Goal: Task Accomplishment & Management: Use online tool/utility

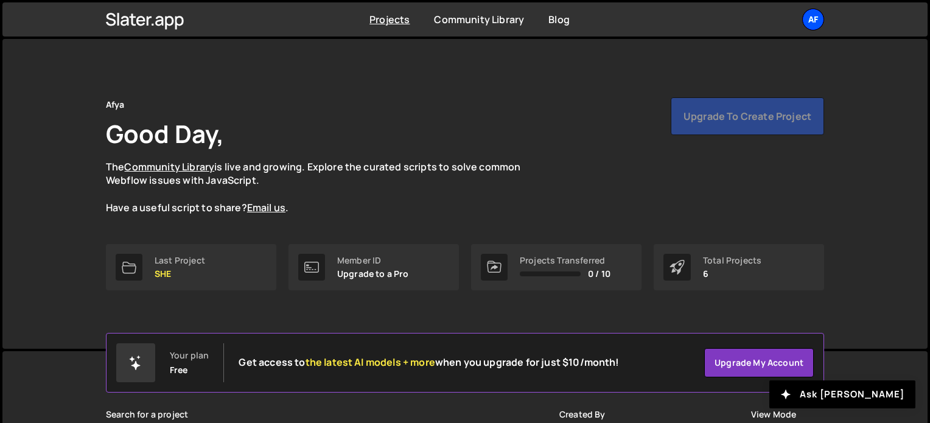
click at [820, 21] on div "Af" at bounding box center [814, 20] width 22 height 22
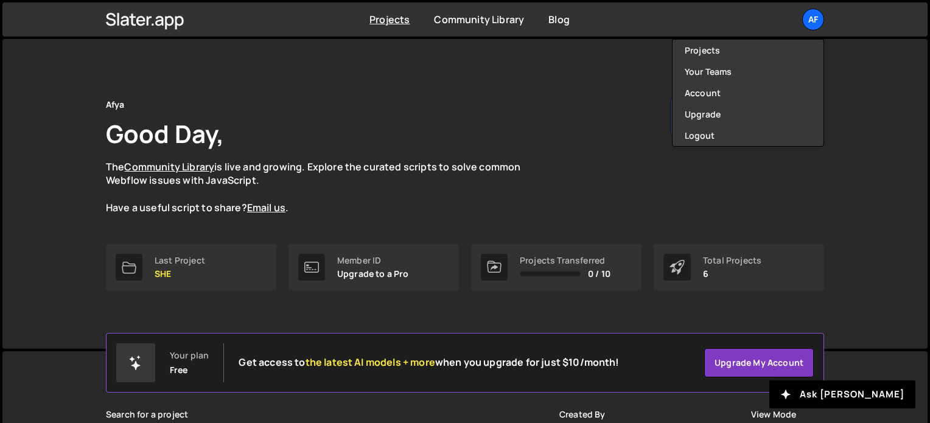
click at [854, 102] on div "Afya Good Day, The Community Library is live and growing. Explore the curated s…" at bounding box center [465, 194] width 926 height 310
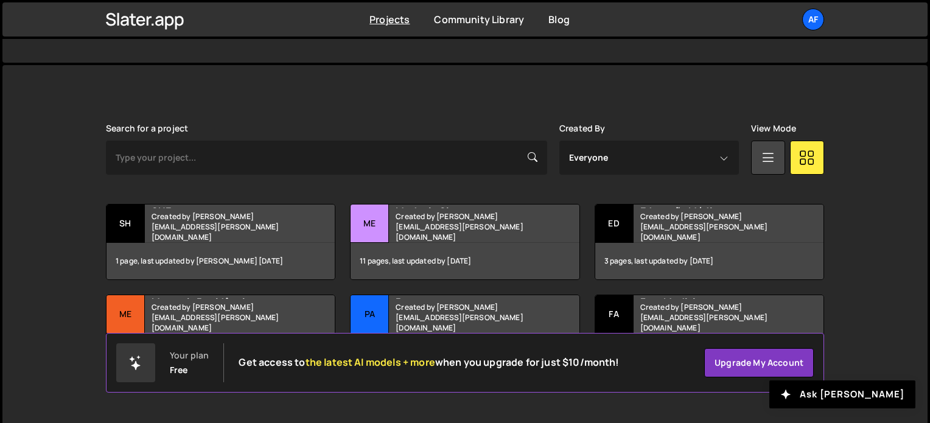
scroll to position [293, 0]
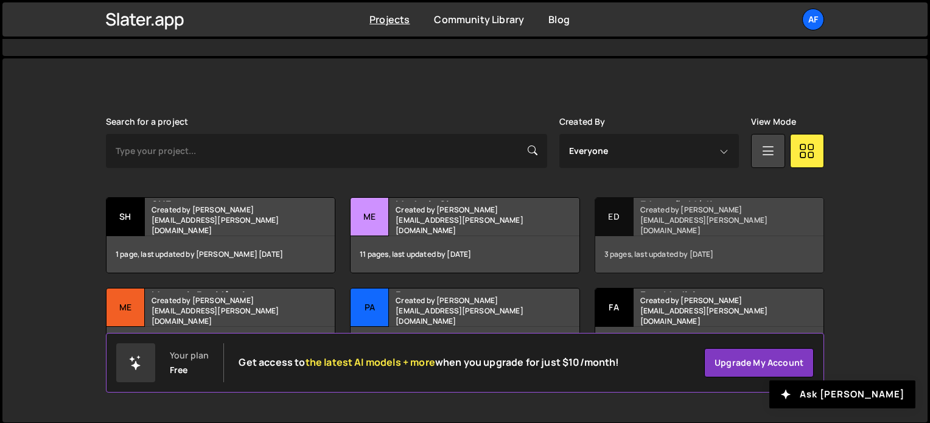
click at [709, 224] on small "Created by hudson.oliveira@afya.com.br" at bounding box center [714, 220] width 147 height 31
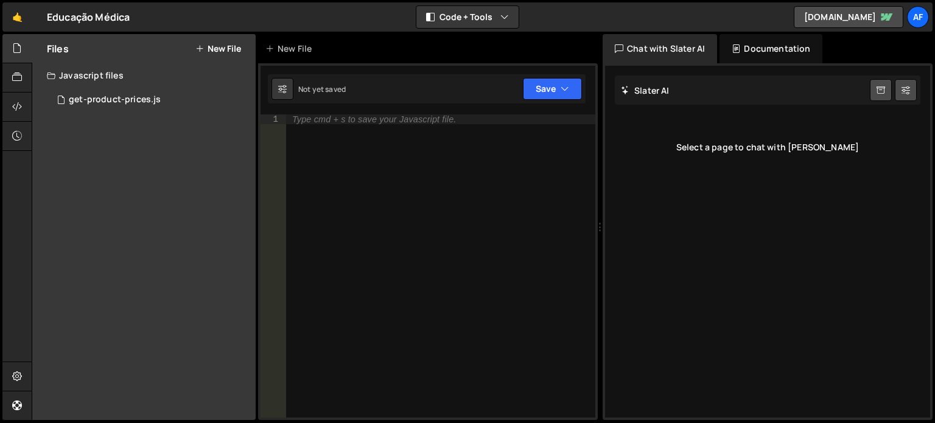
click at [503, 187] on div "Type cmd + s to save your Javascript file." at bounding box center [440, 275] width 309 height 323
click at [357, 127] on div "Type cmd + s to save your Javascript file." at bounding box center [440, 275] width 309 height 323
click at [227, 47] on button "New File" at bounding box center [218, 49] width 46 height 10
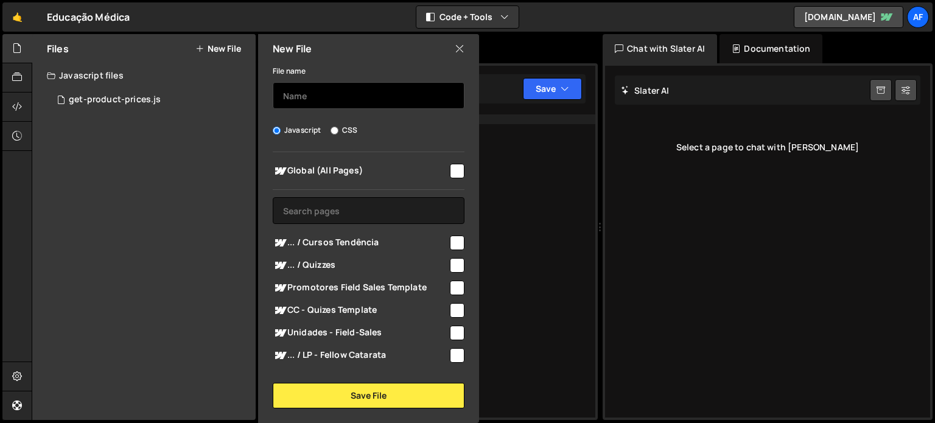
click at [334, 93] on input "text" at bounding box center [369, 95] width 192 height 27
drag, startPoint x: 309, startPoint y: 99, endPoint x: 286, endPoint y: 107, distance: 24.5
click at [286, 107] on input "botao-com-trataForm" at bounding box center [369, 95] width 192 height 27
type input "botao-com-trataForm"
click at [406, 114] on div "File name botao-com-trataForm Javascript CSS Global (All Pages)" at bounding box center [368, 235] width 221 height 345
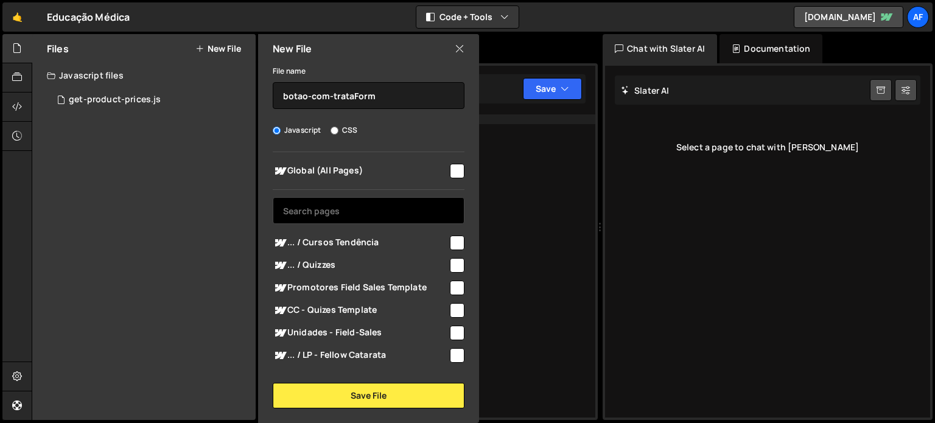
click at [339, 218] on input "text" at bounding box center [369, 210] width 192 height 27
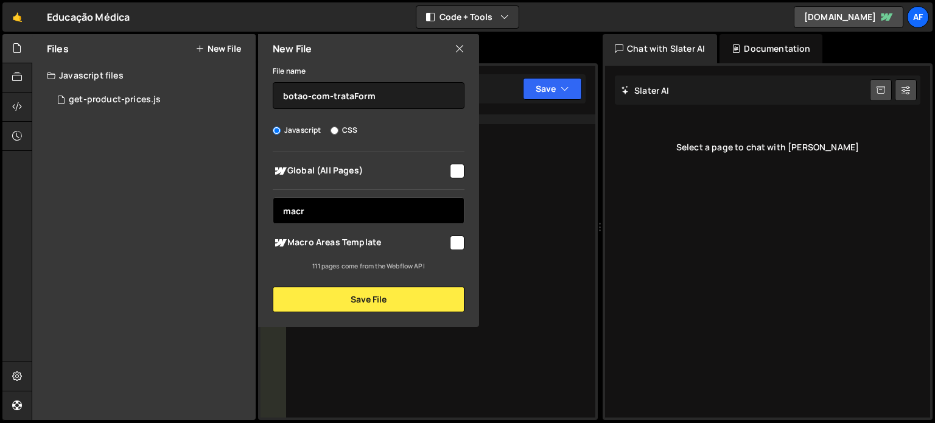
type input "macr"
click at [455, 245] on input "checkbox" at bounding box center [457, 243] width 15 height 15
checkbox input "true"
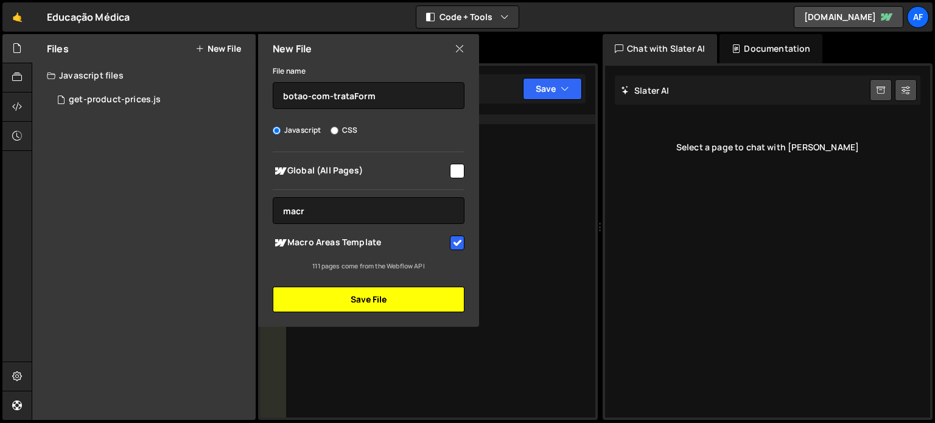
click at [398, 297] on button "Save File" at bounding box center [369, 300] width 192 height 26
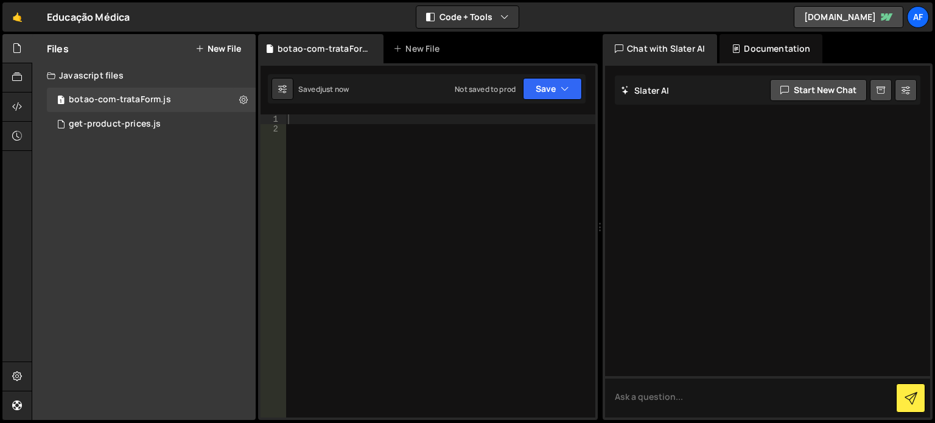
click at [374, 176] on div at bounding box center [441, 275] width 310 height 323
click at [334, 121] on div at bounding box center [441, 275] width 310 height 323
type textarea "alert('teste);"
click at [557, 89] on button "Save" at bounding box center [552, 89] width 59 height 22
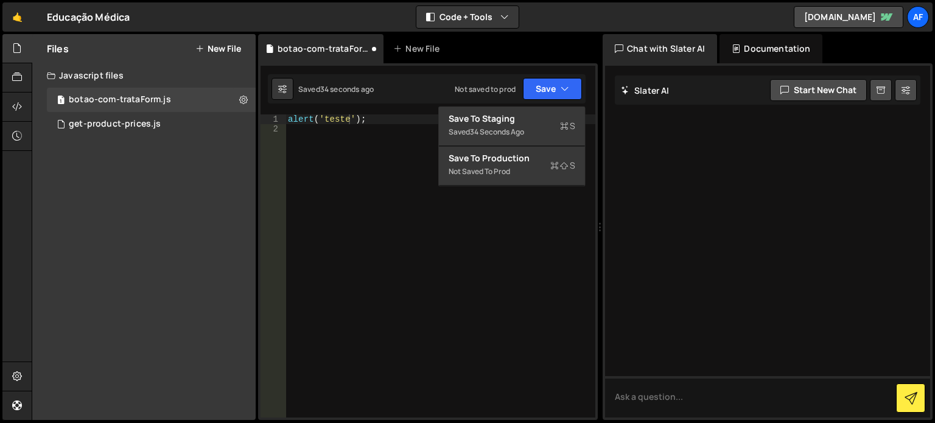
click at [374, 146] on div "alert ( 'teste' ) ;" at bounding box center [441, 275] width 310 height 323
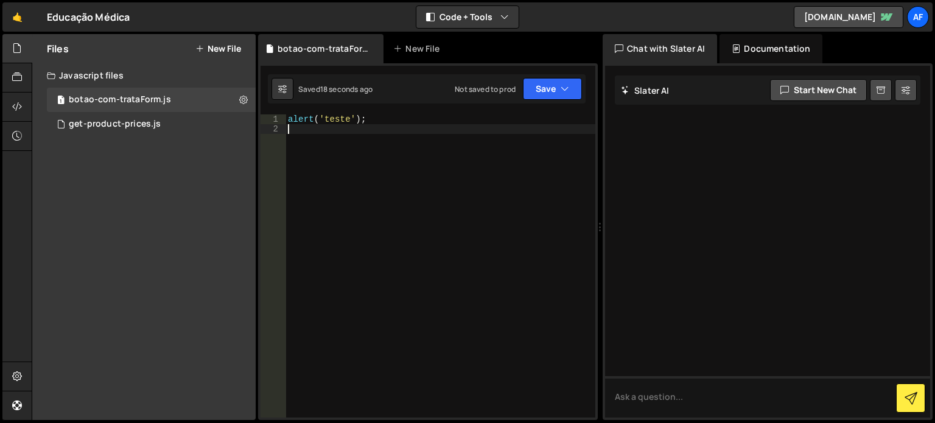
click at [362, 124] on div "alert ( 'teste' ) ;" at bounding box center [441, 275] width 310 height 323
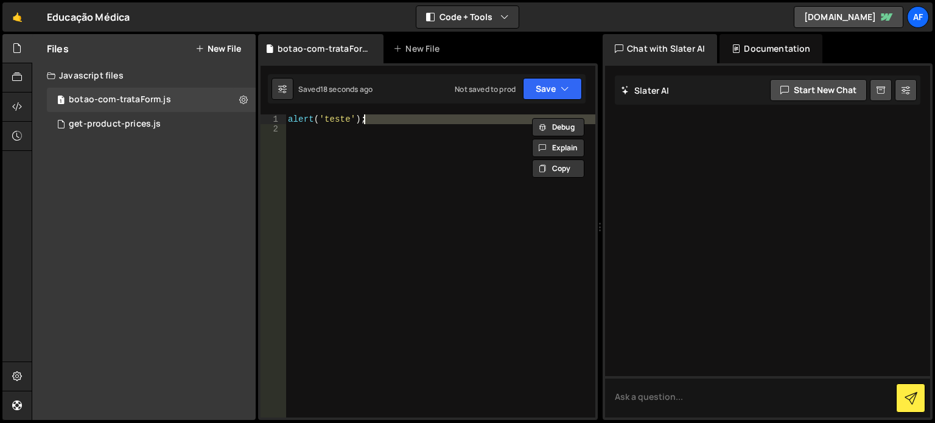
click at [362, 124] on div "alert ( 'teste' ) ;" at bounding box center [441, 265] width 310 height 303
type textarea "alert('teste');"
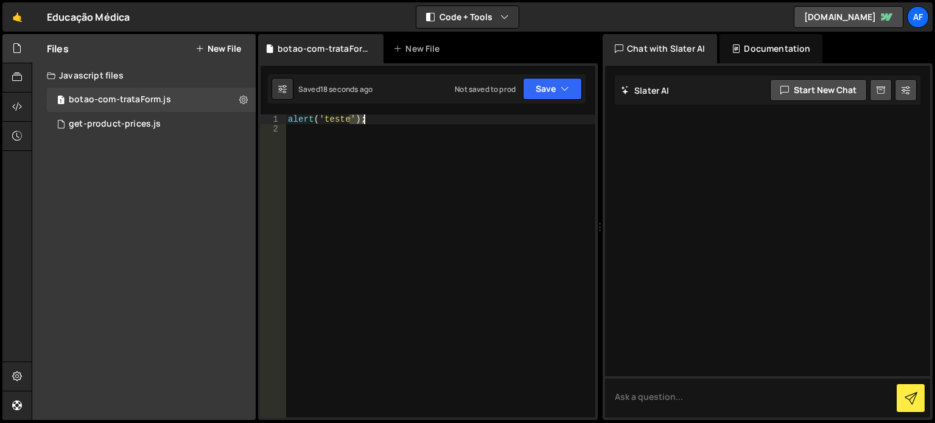
click at [362, 124] on div "alert ( 'teste' ) ;" at bounding box center [441, 275] width 310 height 323
click at [396, 133] on div "alert ( 'teste' ) ;" at bounding box center [441, 275] width 310 height 323
click at [386, 117] on div "alert ( 'teste' ) ;" at bounding box center [441, 275] width 310 height 323
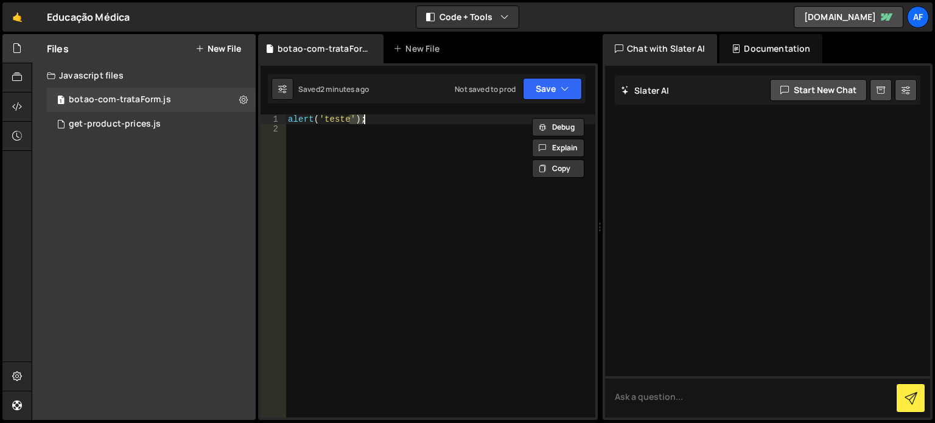
click at [386, 115] on div "alert ( 'teste' ) ;" at bounding box center [441, 265] width 310 height 303
type textarea "alert('teste');"
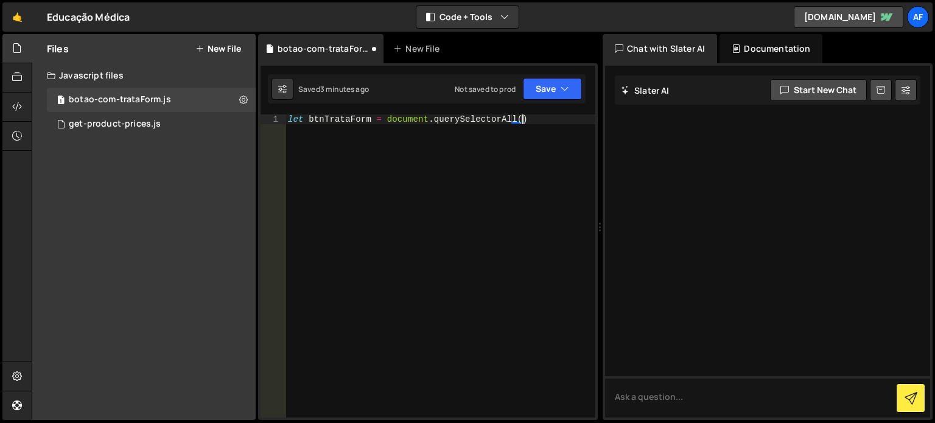
scroll to position [0, 16]
paste textarea "data-btn-trataform'"
click at [521, 119] on div "let btnTrataForm = document . querySelectorAll ( 'data-btn -trataform]' ) ;" at bounding box center [441, 285] width 310 height 342
type textarea "let btnTrataForm = document.querySelectorAll('[data-btn-trataform]');"
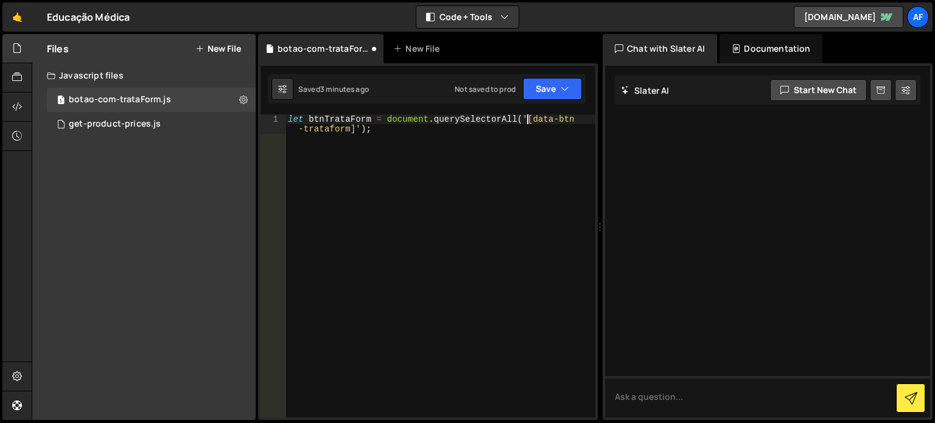
scroll to position [0, 17]
click at [395, 127] on div "let btnTrataForm = document . querySelectorAll ( '[data-btn -trataform]' ) ;" at bounding box center [441, 285] width 310 height 342
paste textarea "data-btn-trataform"
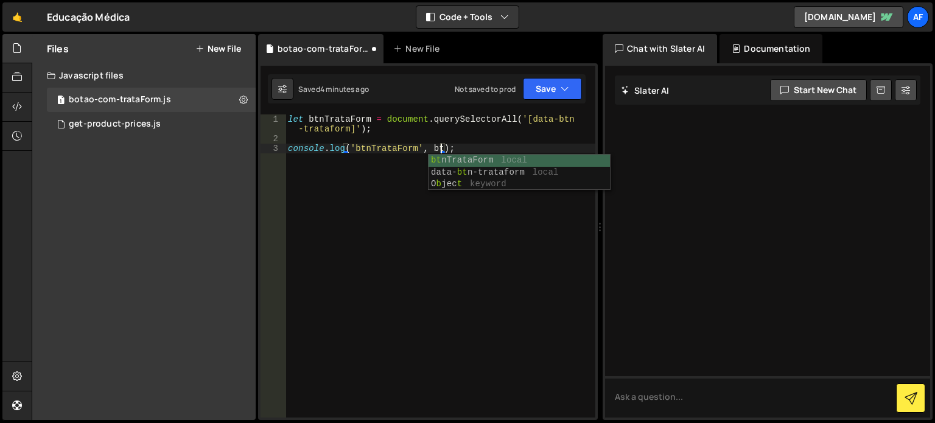
scroll to position [0, 10]
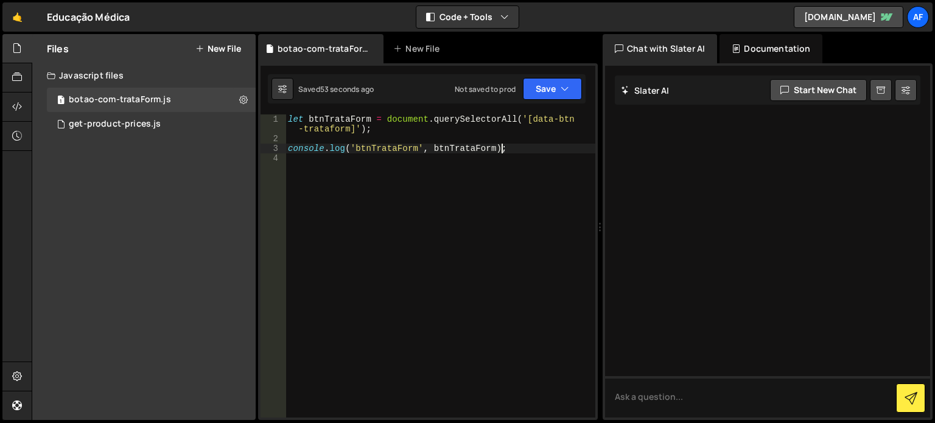
click at [513, 147] on div "let btnTrataForm = document . querySelectorAll ( '[data-btn -trataform]' ) ; co…" at bounding box center [441, 280] width 310 height 332
click at [491, 150] on div "let btnTrataForm = document . querySelectorAll ( '[data-btn -trataform]' ) ; co…" at bounding box center [441, 280] width 310 height 332
click at [491, 149] on div "let btnTrataForm = document . querySelectorAll ( '[data-btn -trataform]' ) ; co…" at bounding box center [441, 280] width 310 height 332
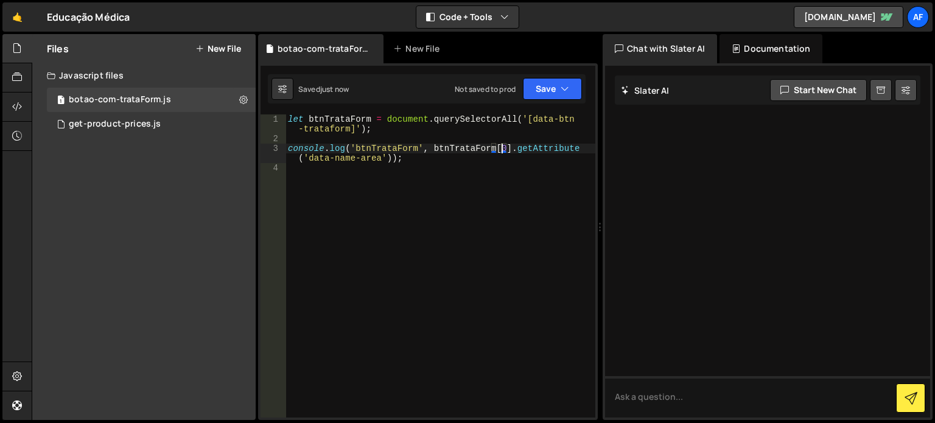
type textarea "console.log('btnTrataForm', btnTrataForm[0].getAttribute('data-name-area'));"
click at [443, 189] on div "let btnTrataForm = document . querySelectorAll ( '[data-btn -trataform]' ) ; co…" at bounding box center [441, 280] width 310 height 332
paste textarea "trataForm.formListener();"
type textarea "trataForm.formListener();"
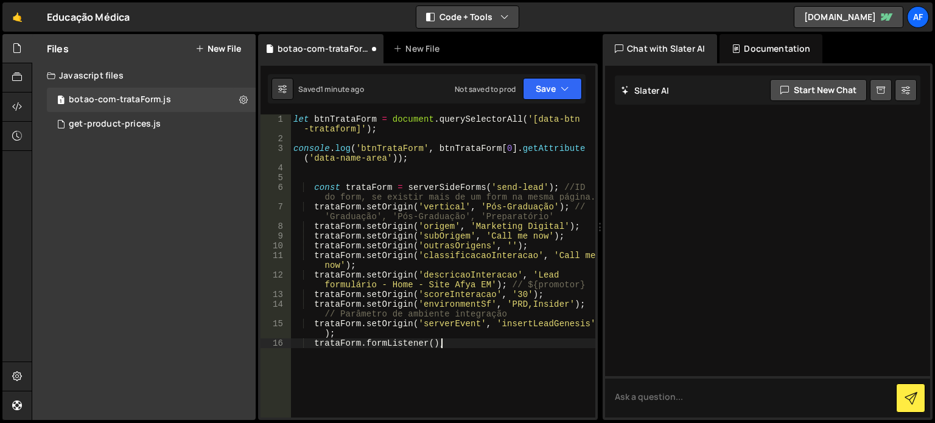
click at [508, 14] on icon "button" at bounding box center [505, 17] width 9 height 12
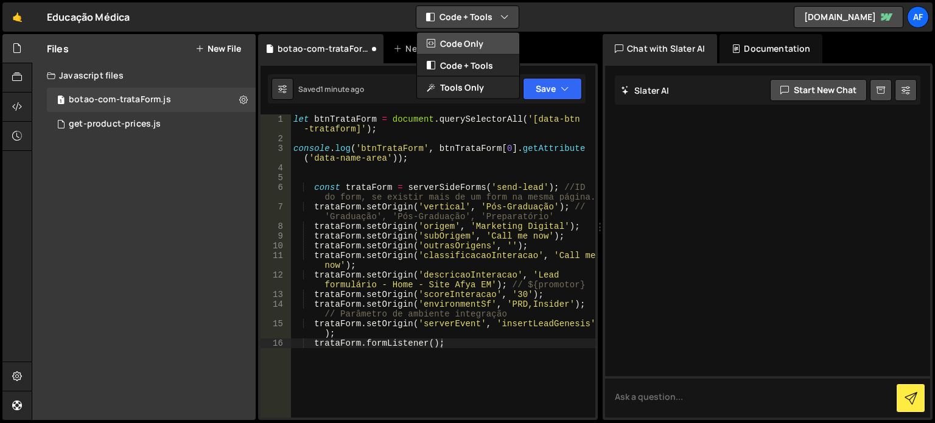
click at [488, 44] on button "Code Only" at bounding box center [468, 44] width 102 height 22
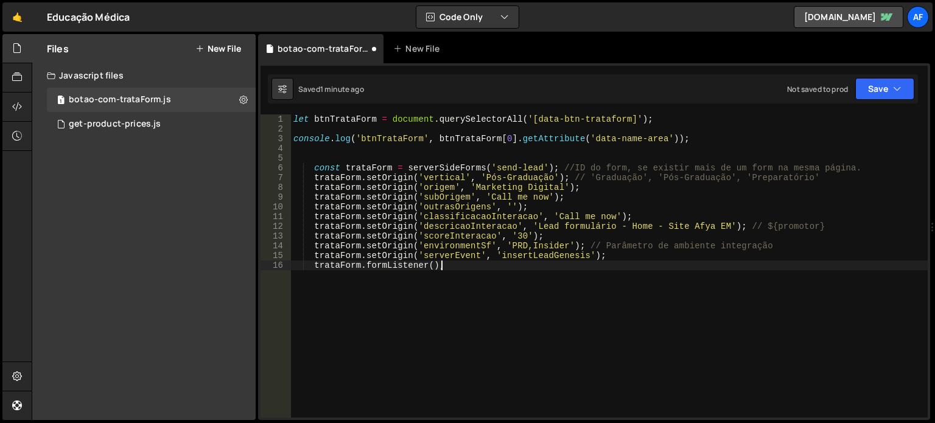
click at [493, 267] on div "let btnTrataForm = document . querySelectorAll ( '[data-btn-trataform]' ) ; con…" at bounding box center [609, 275] width 637 height 323
click at [468, 2] on div "🤙 Educação Médica ⚠️ Code is being edited in another browser Code Only Code Onl…" at bounding box center [467, 16] width 930 height 29
click at [473, 21] on button "Code Only" at bounding box center [467, 17] width 102 height 22
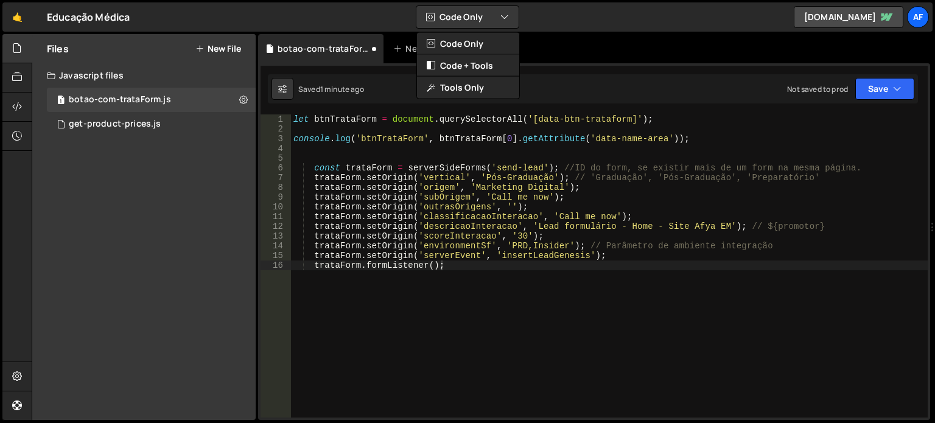
click at [551, 9] on div "🤙 Educação Médica ⚠️ Code is being edited in another browser Code Only Code Onl…" at bounding box center [467, 16] width 930 height 29
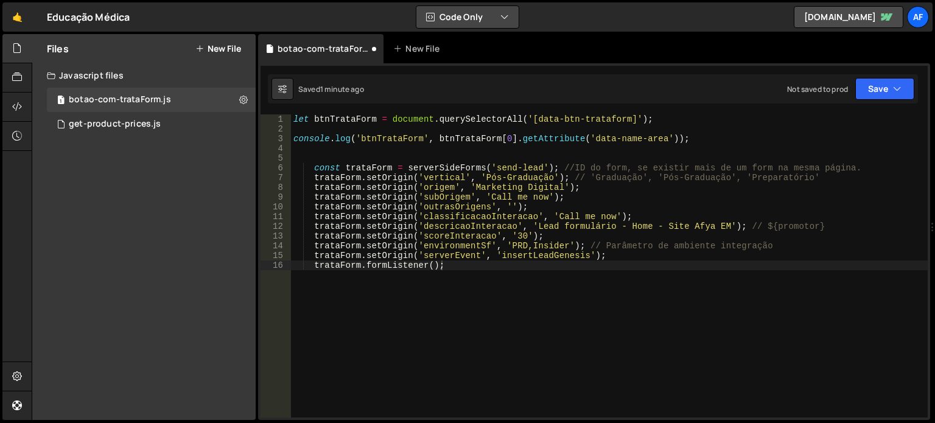
click at [493, 21] on button "Code Only" at bounding box center [467, 17] width 102 height 22
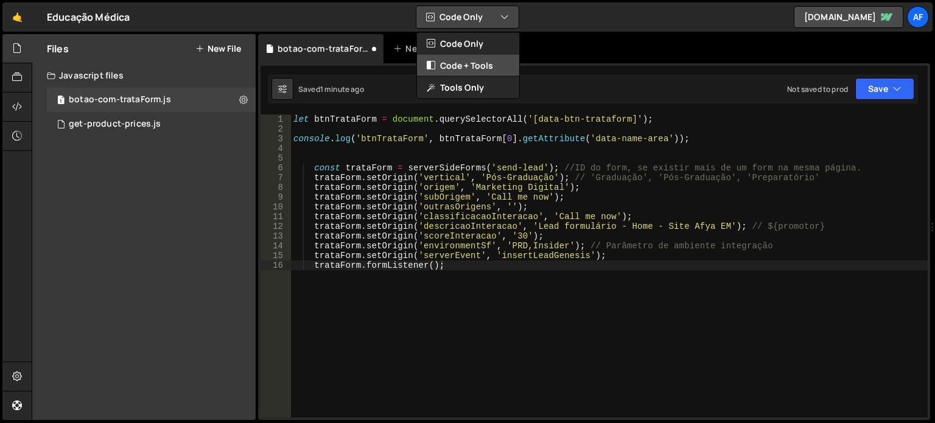
click at [490, 66] on button "Code + Tools" at bounding box center [468, 66] width 102 height 22
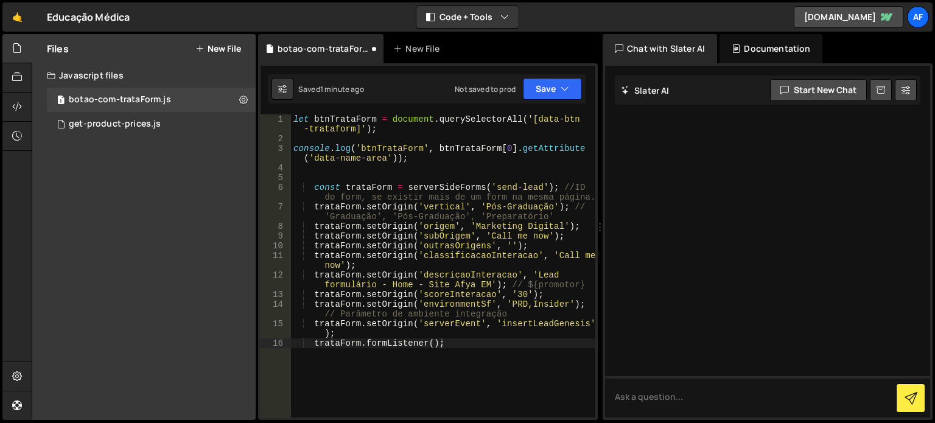
click at [690, 210] on div at bounding box center [767, 242] width 325 height 352
click at [672, 409] on textarea at bounding box center [767, 396] width 325 height 41
click at [477, 19] on button "Code + Tools" at bounding box center [467, 17] width 102 height 22
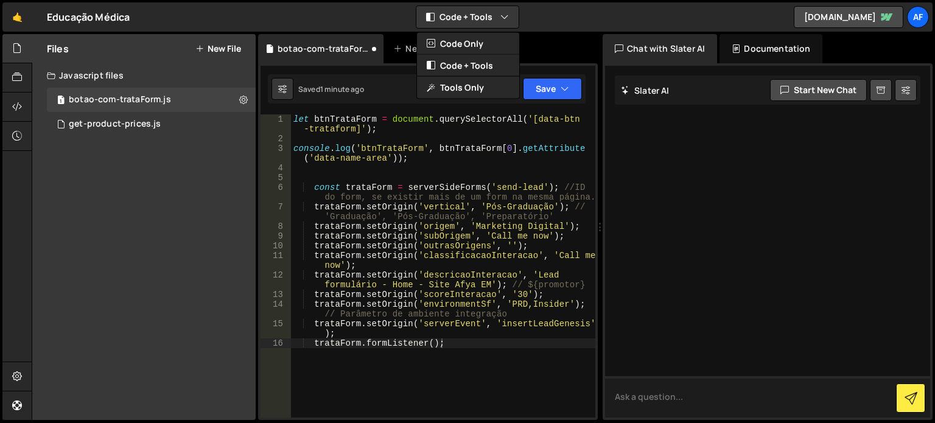
click at [666, 406] on textarea at bounding box center [767, 396] width 325 height 41
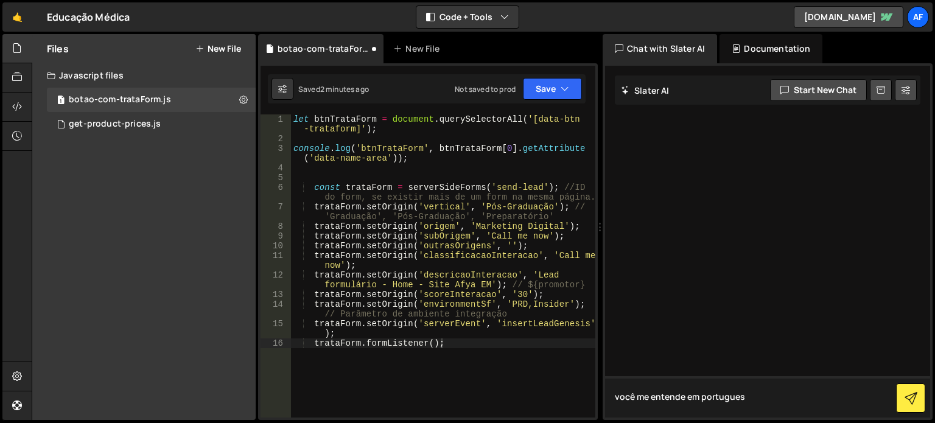
type textarea "você me entende em portugues?"
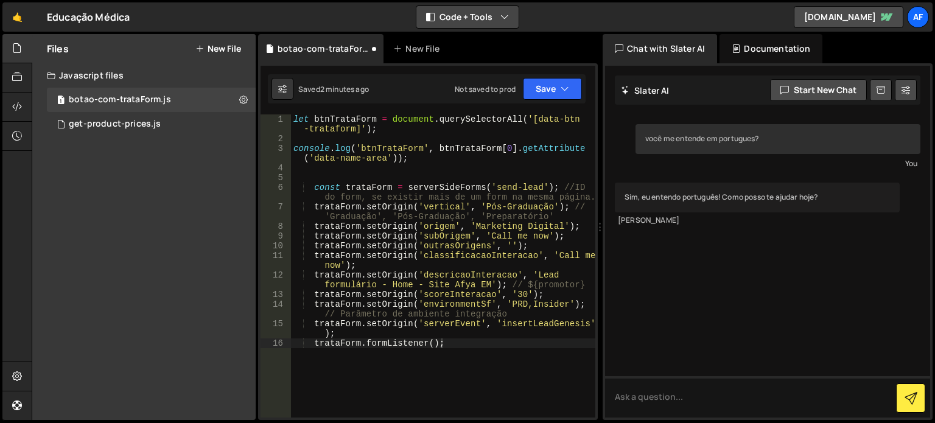
click at [510, 23] on button "Code + Tools" at bounding box center [467, 17] width 102 height 22
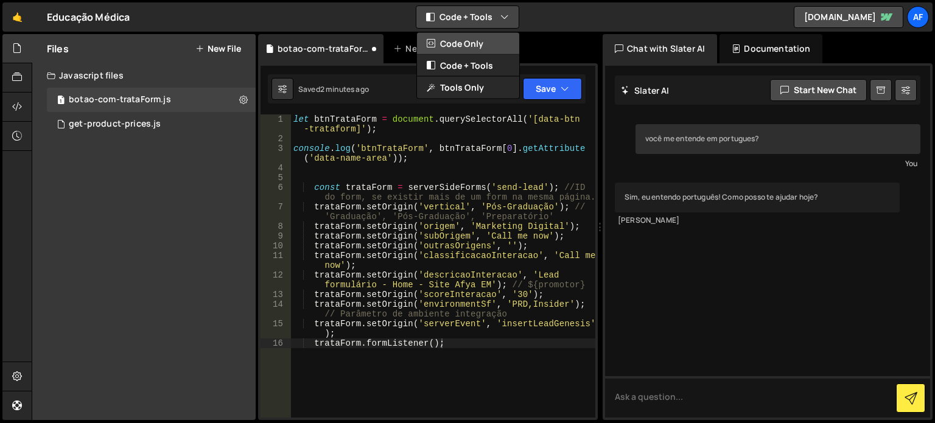
click at [479, 41] on button "Code Only" at bounding box center [468, 44] width 102 height 22
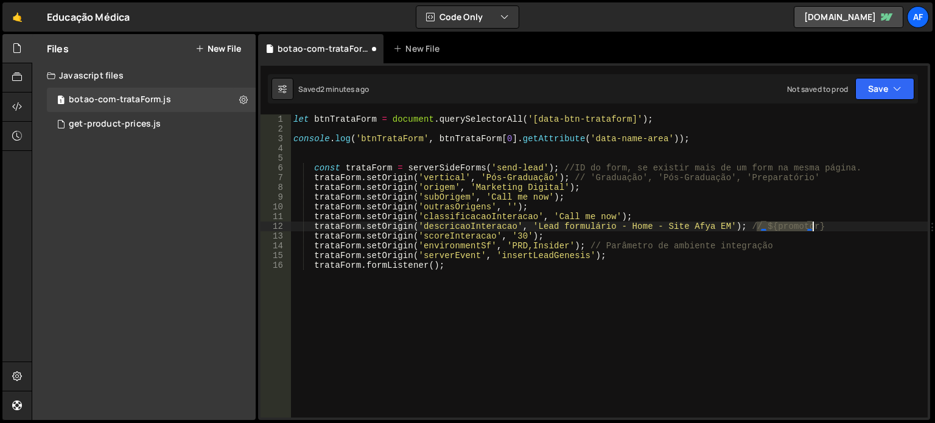
drag, startPoint x: 756, startPoint y: 223, endPoint x: 824, endPoint y: 231, distance: 68.6
click at [824, 231] on div "let btnTrataForm = document . querySelectorAll ( '[data-btn-trataform]' ) ; con…" at bounding box center [609, 275] width 637 height 323
drag, startPoint x: 625, startPoint y: 223, endPoint x: 647, endPoint y: 227, distance: 22.2
click at [647, 227] on div "let btnTrataForm = document . querySelectorAll ( '[data-btn-trataform]' ) ; con…" at bounding box center [609, 275] width 637 height 323
paste textarea "${promotor}"
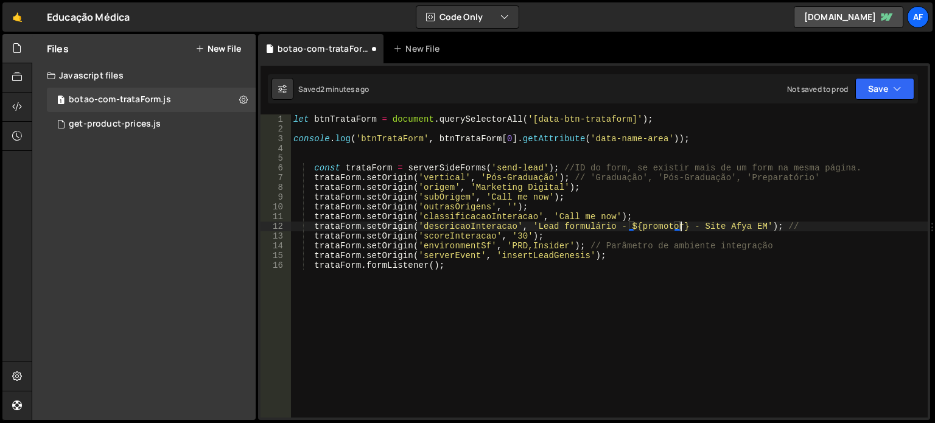
click at [625, 226] on div "let btnTrataForm = document . querySelectorAll ( '[data-btn-trataform]' ) ; con…" at bounding box center [609, 275] width 637 height 323
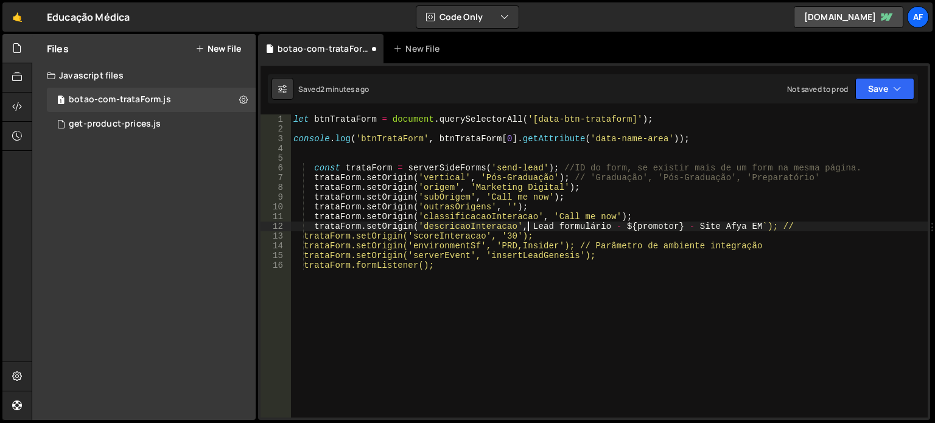
scroll to position [0, 17]
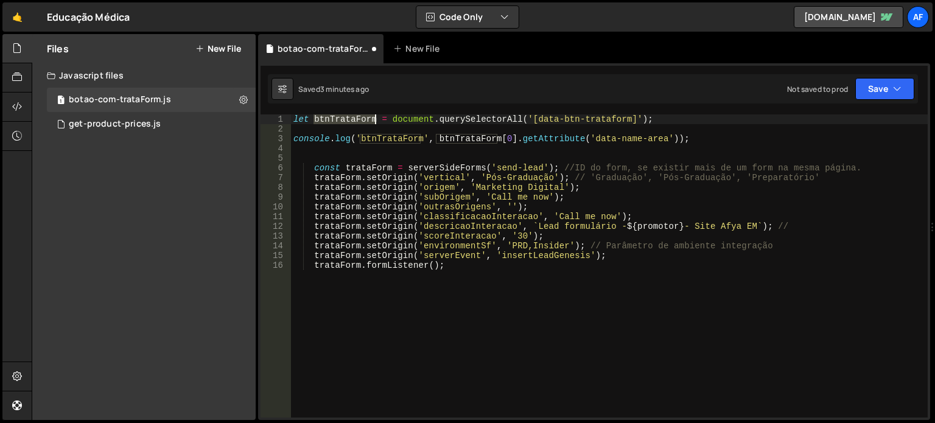
drag, startPoint x: 314, startPoint y: 115, endPoint x: 374, endPoint y: 120, distance: 60.5
click at [374, 120] on div "let btnTrataForm = document . querySelectorAll ( '[data-btn-trataform]' ) ; con…" at bounding box center [609, 275] width 637 height 323
drag, startPoint x: 637, startPoint y: 227, endPoint x: 675, endPoint y: 228, distance: 38.4
click at [675, 228] on div "let btnTrataForm = document . querySelectorAll ( '[data-btn-trataform]' ) ; con…" at bounding box center [609, 275] width 637 height 323
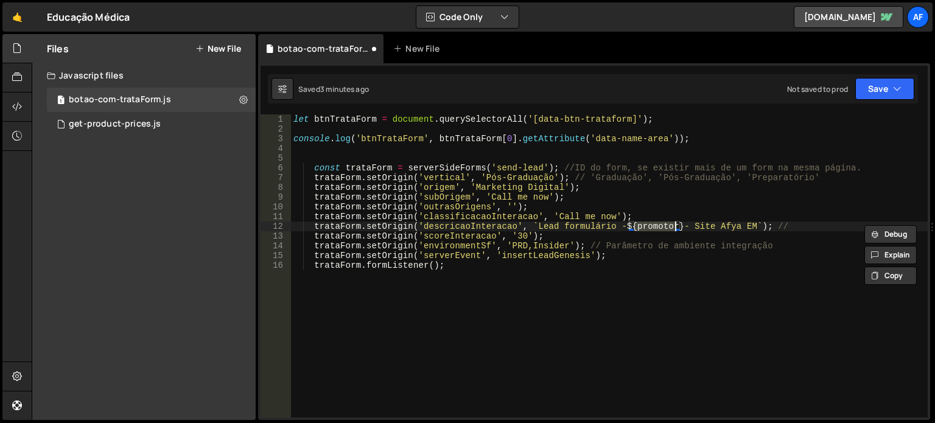
paste textarea "btnTrataForm"
click at [689, 309] on div "let btnTrataForm = document . querySelectorAll ( '[data-btn-trataform]' ) ; con…" at bounding box center [609, 275] width 637 height 323
click at [697, 228] on div "let btnTrataForm = document . querySelectorAll ( '[data-btn-trataform]' ) ; con…" at bounding box center [609, 275] width 637 height 323
click at [628, 278] on div "let btnTrataForm = document . querySelectorAll ( '[data-btn-trataform]' ) ; con…" at bounding box center [609, 275] width 637 height 323
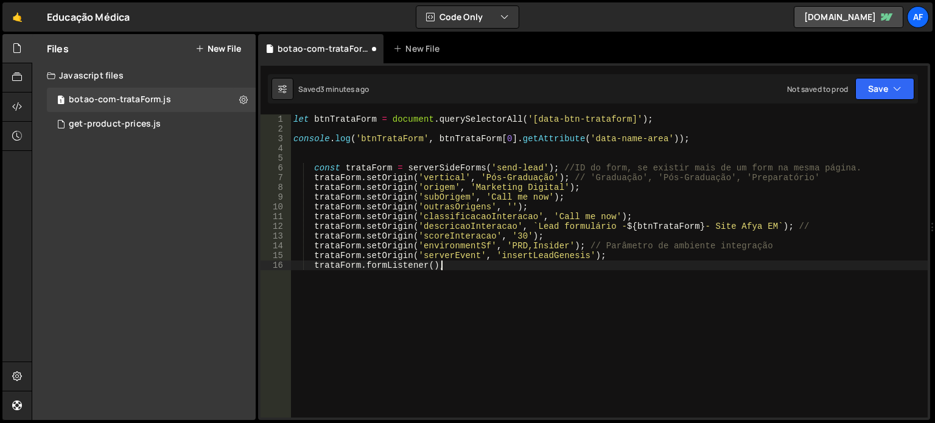
click at [620, 294] on div "let btnTrataForm = document . querySelectorAll ( '[data-btn-trataform]' ) ; con…" at bounding box center [609, 275] width 637 height 323
type textarea "trataForm.formListener();"
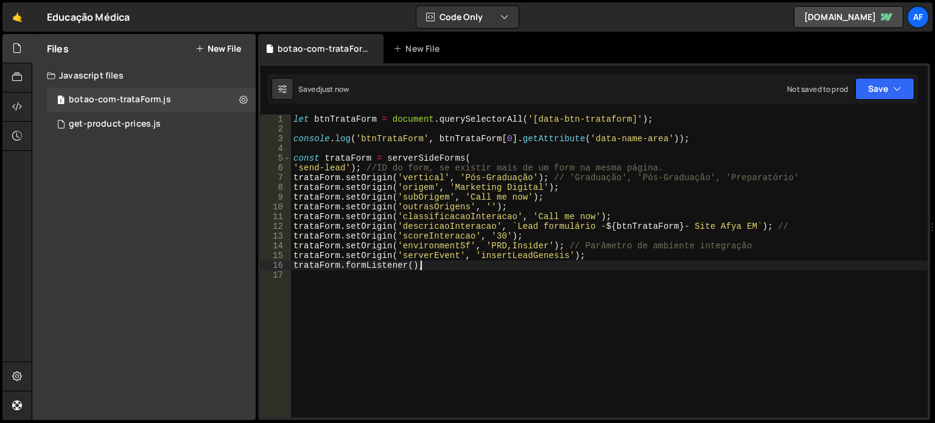
click at [370, 339] on div "let btnTrataForm = document . querySelectorAll ( '[data-btn-trataform]' ) ; con…" at bounding box center [609, 275] width 637 height 323
click at [480, 162] on div "let btnTrataForm = document . querySelectorAll ( '[data-btn-trataform]' ) ; con…" at bounding box center [609, 275] width 637 height 323
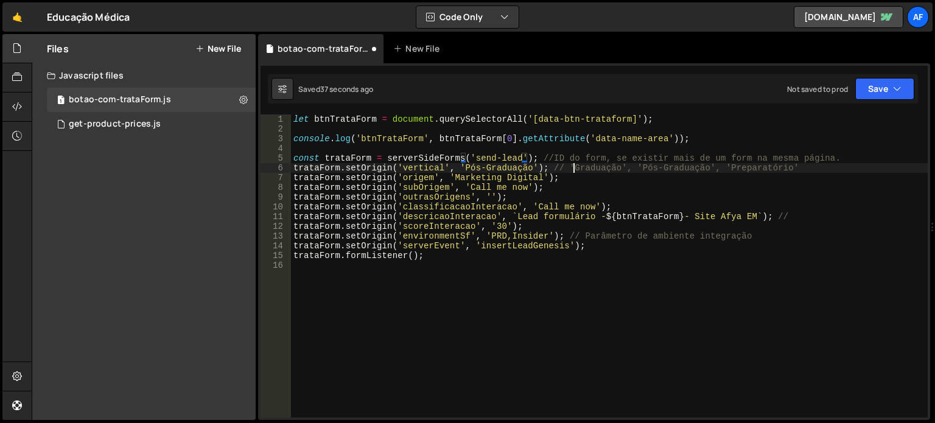
click at [571, 165] on div "let btnTrataForm = document . querySelectorAll ( '[data-btn-trataform]' ) ; con…" at bounding box center [609, 275] width 637 height 323
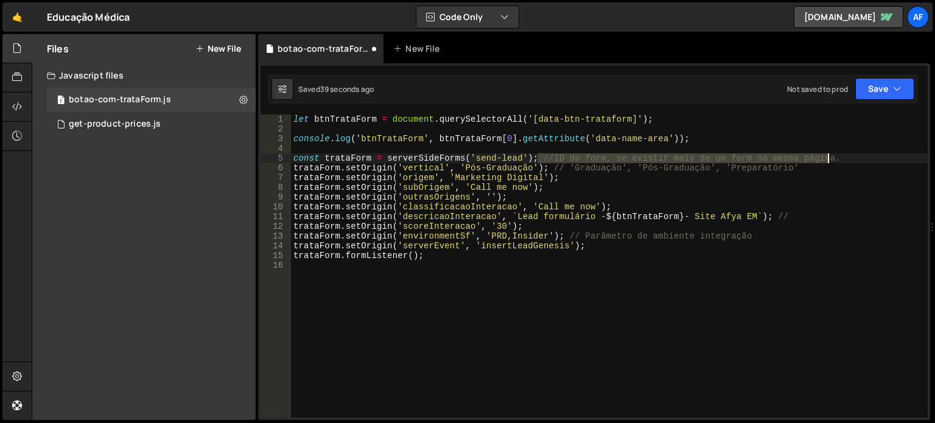
drag, startPoint x: 544, startPoint y: 156, endPoint x: 831, endPoint y: 158, distance: 286.8
click at [831, 158] on div "let btnTrataForm = document . querySelectorAll ( '[data-btn-trataform]' ) ; con…" at bounding box center [609, 275] width 637 height 323
type textarea "const trataForm = serverSideForms('send-lead');"
click at [586, 290] on div "let btnTrataForm = document . querySelectorAll ( '[data-btn-trataform]' ) ; con…" at bounding box center [609, 275] width 637 height 323
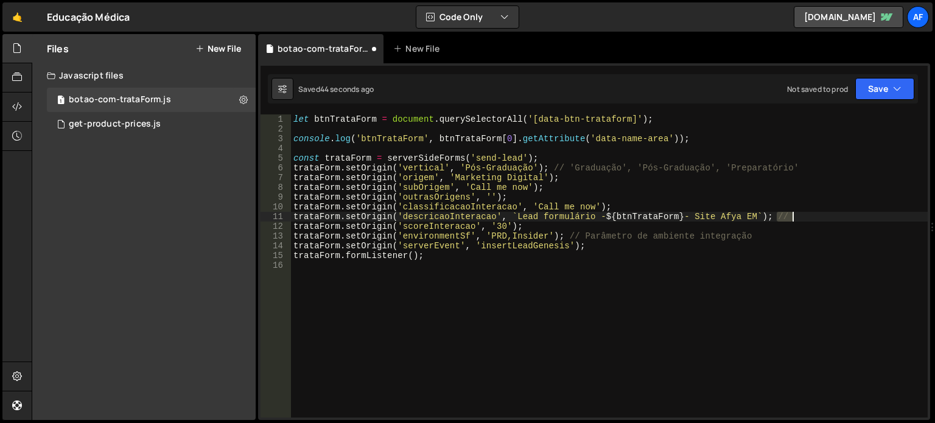
drag, startPoint x: 779, startPoint y: 216, endPoint x: 801, endPoint y: 217, distance: 21.3
click at [801, 217] on div "let btnTrataForm = document . querySelectorAll ( '[data-btn-trataform]' ) ; con…" at bounding box center [609, 275] width 637 height 323
type textarea "trataForm.setOrigin('descricaoInteracao', `Lead formulário - ${btnTrataForm} - …"
click at [538, 149] on div "let btnTrataForm = document . querySelectorAll ( '[data-btn-trataform]' ) ; con…" at bounding box center [609, 275] width 637 height 323
click at [538, 156] on div "let btnTrataForm = document . querySelectorAll ( '[data-btn-trataform]' ) ; con…" at bounding box center [609, 275] width 637 height 323
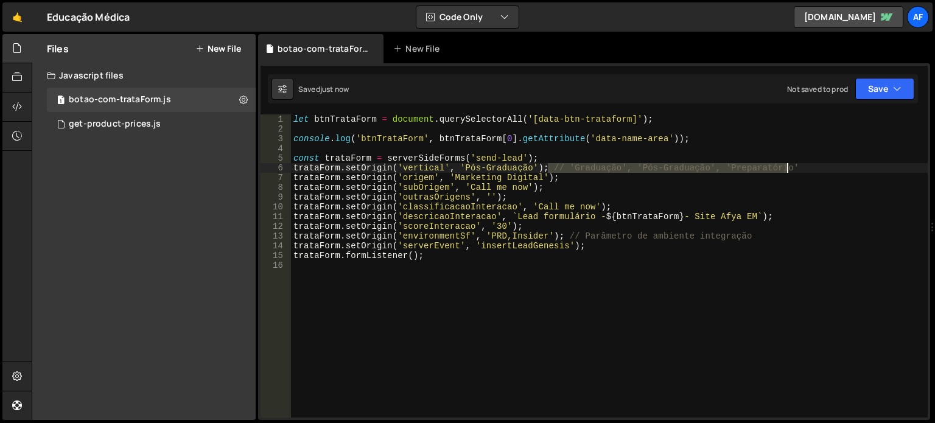
drag, startPoint x: 550, startPoint y: 165, endPoint x: 787, endPoint y: 168, distance: 237.5
click at [787, 168] on div "let btnTrataForm = document . querySelectorAll ( '[data-btn-trataform]' ) ; con…" at bounding box center [609, 275] width 637 height 323
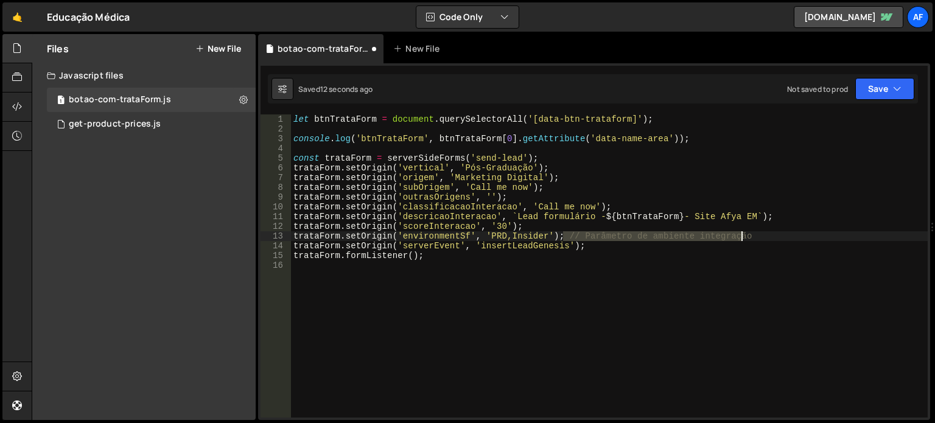
drag, startPoint x: 563, startPoint y: 236, endPoint x: 756, endPoint y: 236, distance: 193.6
click at [756, 236] on div "let btnTrataForm = document . querySelectorAll ( '[data-btn-trataform]' ) ; con…" at bounding box center [609, 275] width 637 height 323
type textarea "trataForm.setOrigin('environmentSf', 'PRD,Insider');"
click at [670, 292] on div "let btnTrataForm = document . querySelectorAll ( '[data-btn-trataform]' ) ; con…" at bounding box center [609, 275] width 637 height 323
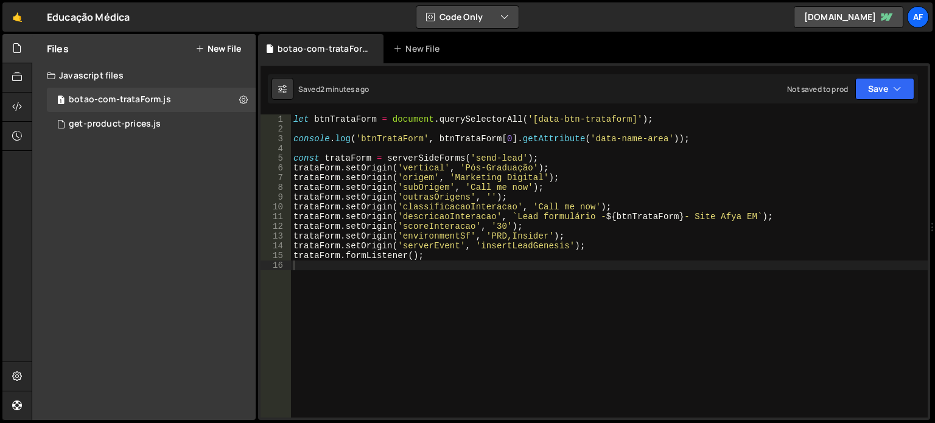
click at [456, 18] on button "Code Only" at bounding box center [467, 17] width 102 height 22
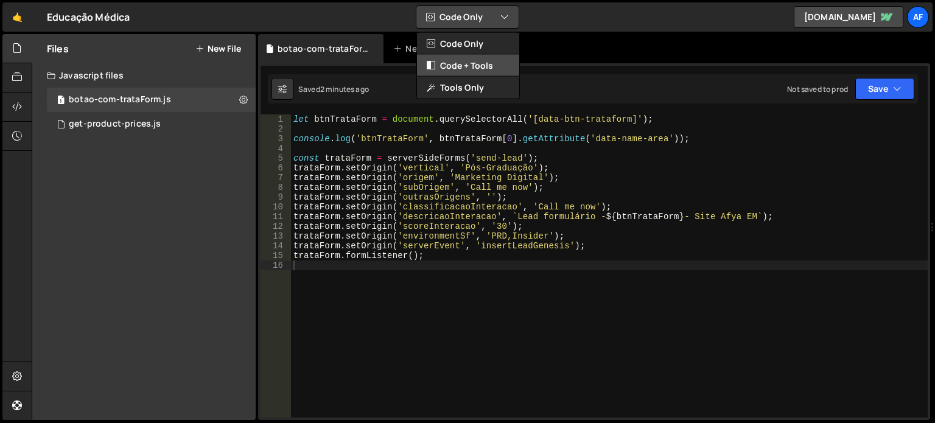
click at [485, 70] on button "Code + Tools" at bounding box center [468, 66] width 102 height 22
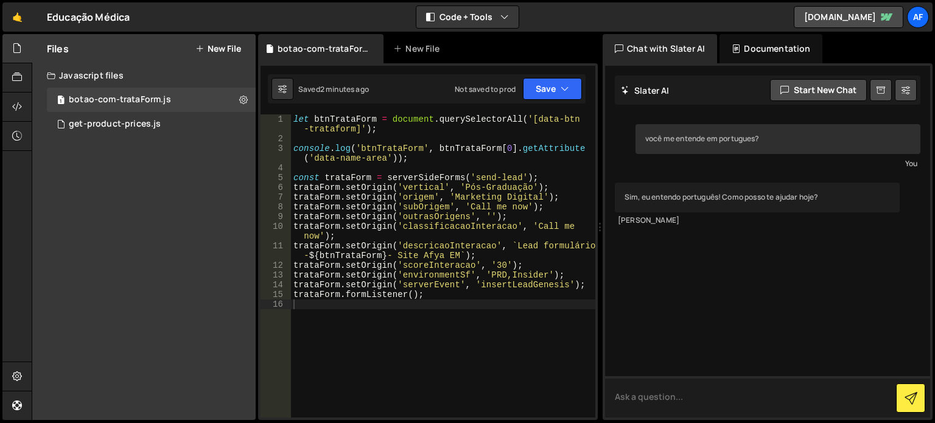
click at [747, 390] on textarea at bounding box center [767, 396] width 325 height 41
type textarea "você conhece o webflow?"
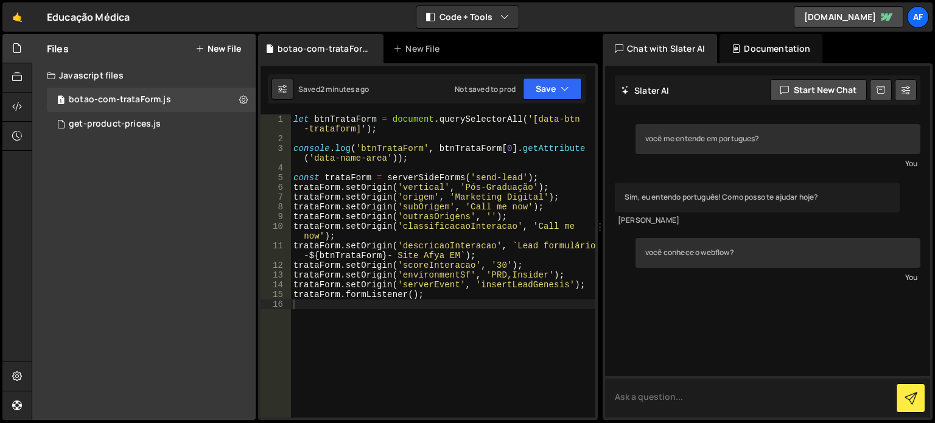
scroll to position [8, 0]
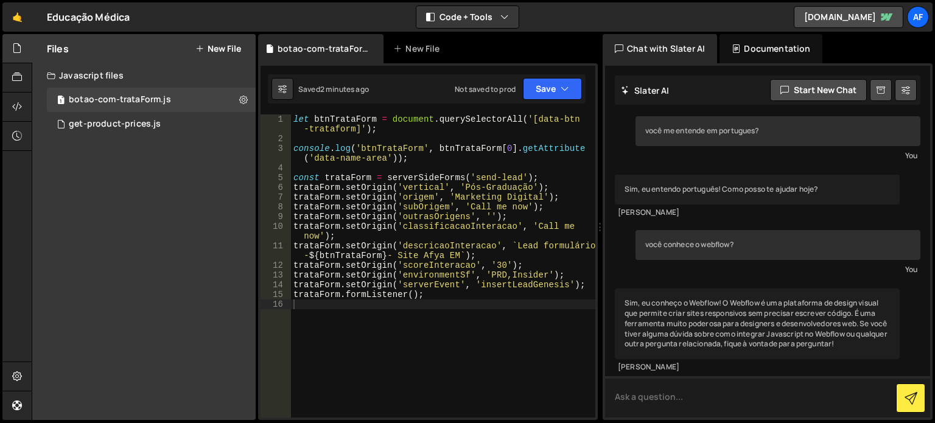
click at [742, 393] on textarea at bounding box center [767, 396] width 325 height 41
type textarea "const trataForm = serverSideForms('send-lead');"
drag, startPoint x: 386, startPoint y: 180, endPoint x: 461, endPoint y: 180, distance: 74.9
click at [461, 180] on div "let btnTrataForm = document . querySelectorAll ( '[data-btn -trataform]' ) ; co…" at bounding box center [443, 280] width 304 height 332
click at [490, 309] on div "let btnTrataForm = document . querySelectorAll ( '[data-btn -trataform]' ) ; co…" at bounding box center [443, 280] width 304 height 332
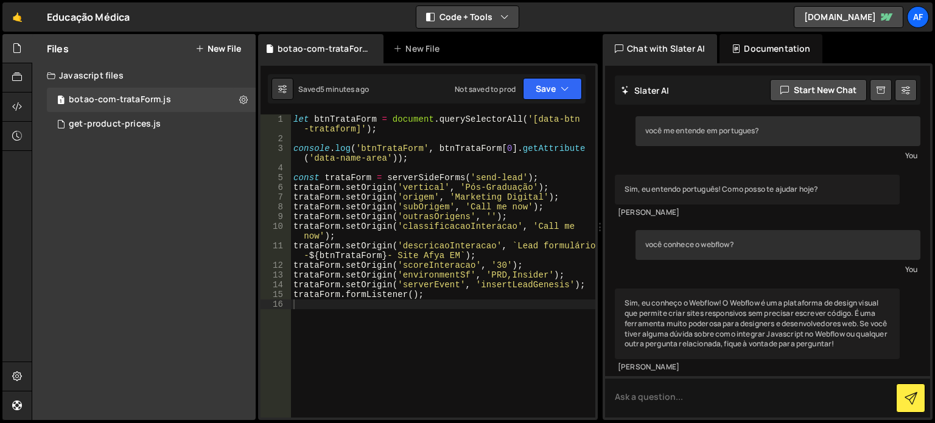
click at [466, 19] on button "Code + Tools" at bounding box center [467, 17] width 102 height 22
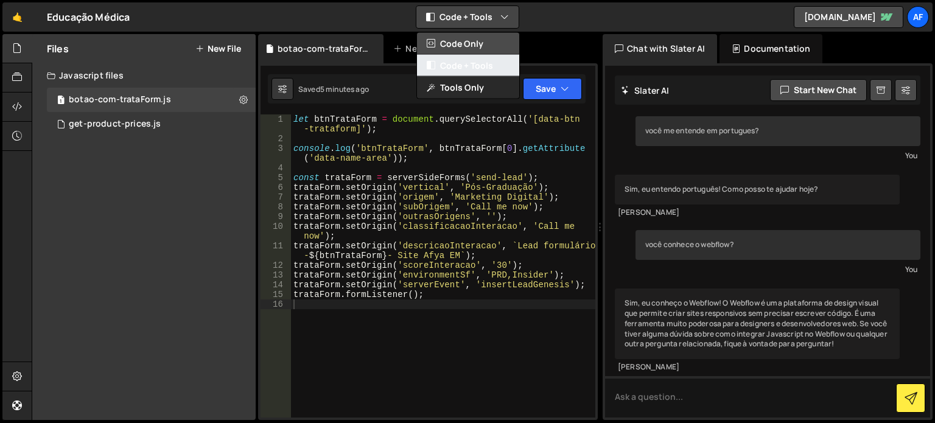
drag, startPoint x: 477, startPoint y: 55, endPoint x: 476, endPoint y: 45, distance: 9.8
click at [476, 45] on div "Code Only Code + Tools Tools Only" at bounding box center [468, 65] width 104 height 67
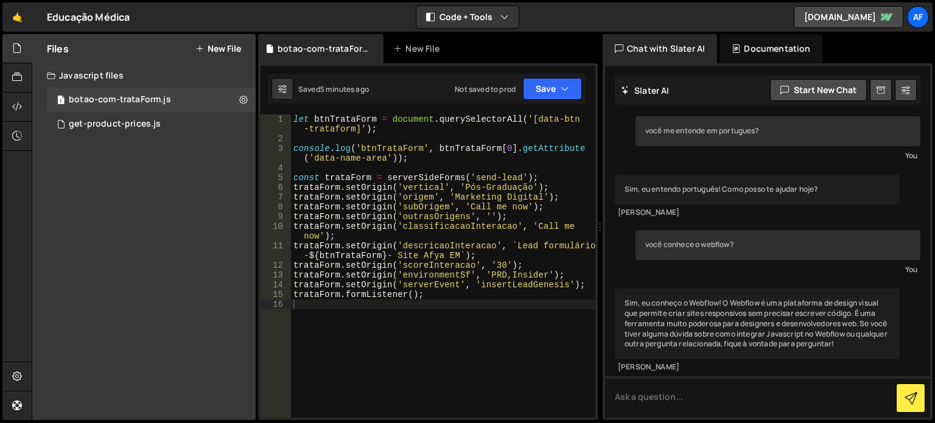
click at [476, 45] on div "botao-com-trataForm.js New File" at bounding box center [428, 48] width 340 height 29
click at [465, 15] on button "Code + Tools" at bounding box center [467, 17] width 102 height 22
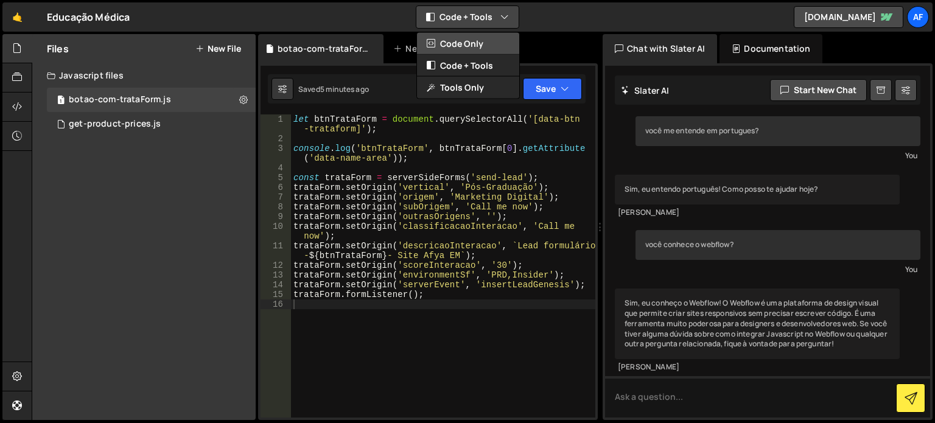
click at [460, 43] on button "Code Only" at bounding box center [468, 44] width 102 height 22
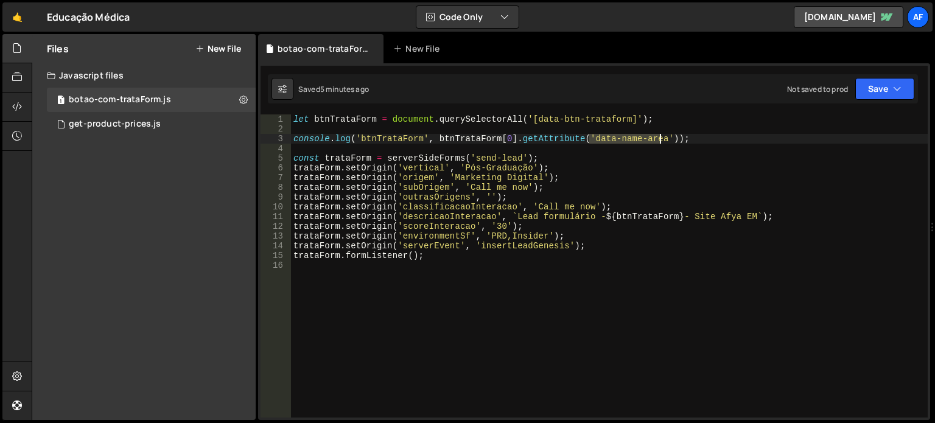
drag, startPoint x: 590, startPoint y: 140, endPoint x: 662, endPoint y: 143, distance: 71.9
click at [662, 143] on div "let btnTrataForm = document . querySelectorAll ( '[data-btn-trataform]' ) ; con…" at bounding box center [609, 275] width 637 height 323
click at [699, 234] on div "let btnTrataForm = document . querySelectorAll ( '[data-btn-trataform]' ) ; con…" at bounding box center [609, 275] width 637 height 323
type textarea "trataForm.setOrigin('environmentSf', 'PRD,Insider');"
click at [704, 130] on div "let btnTrataForm = document . querySelectorAll ( '[data-btn-trataform]' ) ; con…" at bounding box center [609, 275] width 637 height 323
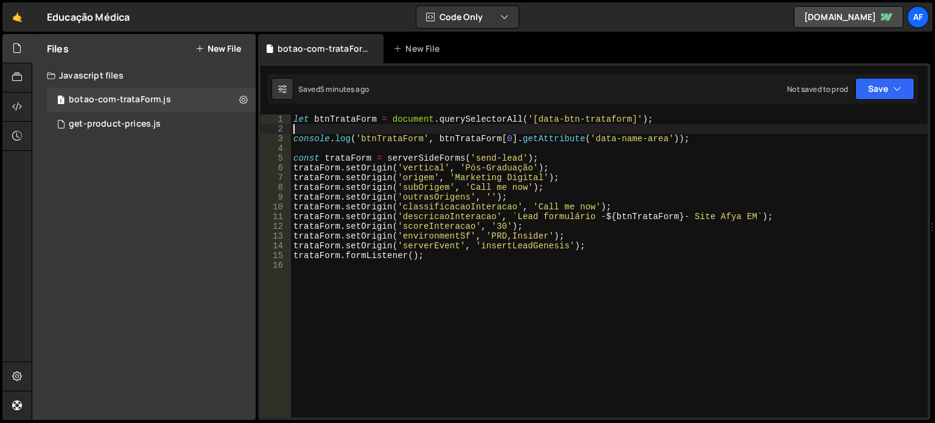
click at [699, 140] on div "let btnTrataForm = document . querySelectorAll ( '[data-btn-trataform]' ) ; con…" at bounding box center [609, 275] width 637 height 323
type textarea "console.log('btnTrataForm', btnTrataForm[0].getAttribute('data-name-area'));"
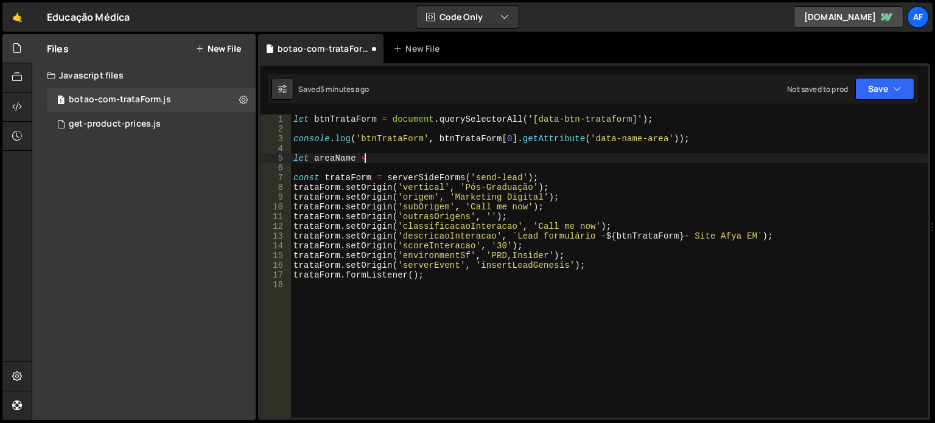
scroll to position [0, 4]
drag, startPoint x: 359, startPoint y: 138, endPoint x: 401, endPoint y: 143, distance: 41.7
click at [401, 143] on div "let btnTrataForm = document . querySelectorAll ( '[data-btn-trataform]' ) ; con…" at bounding box center [609, 275] width 637 height 323
type textarea "console.log('btnTrataForm', btnTrataForm[0].getAttribute('data-name-area'));"
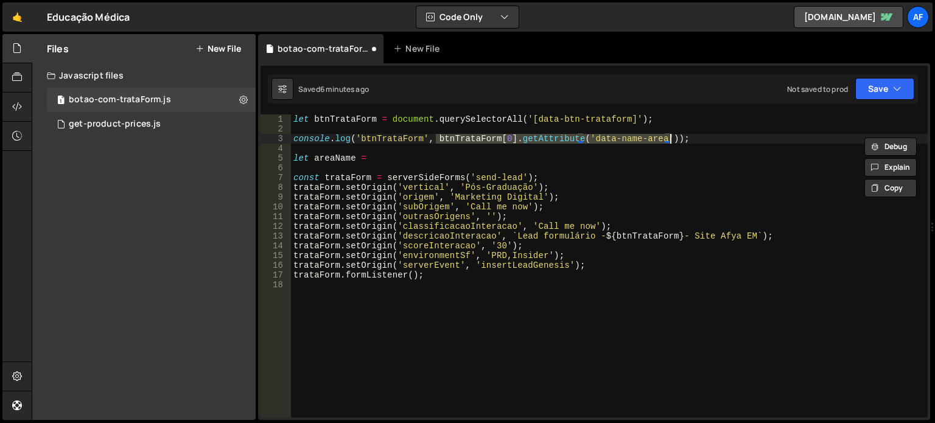
drag, startPoint x: 437, startPoint y: 136, endPoint x: 669, endPoint y: 137, distance: 232.0
click at [669, 137] on div "let btnTrataForm = document . querySelectorAll ( '[data-btn-trataform]' ) ; con…" at bounding box center [609, 275] width 637 height 323
click at [419, 152] on div "let btnTrataForm = document . querySelectorAll ( '[data-btn-trataform]' ) ; con…" at bounding box center [609, 275] width 637 height 323
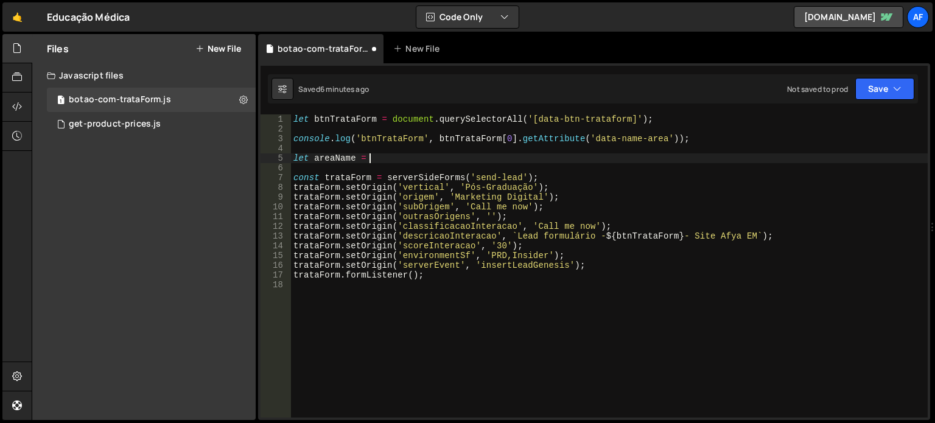
click at [416, 153] on div "let btnTrataForm = document . querySelectorAll ( '[data-btn-trataform]' ) ; con…" at bounding box center [609, 275] width 637 height 323
paste textarea "btnTrataForm[0].getAttribute('data-name-area')"
drag, startPoint x: 616, startPoint y: 242, endPoint x: 645, endPoint y: 245, distance: 30.0
click at [645, 245] on div "let btnTrataForm = document . querySelectorAll ( '[data-btn-trataform]' ) ; con…" at bounding box center [609, 275] width 637 height 323
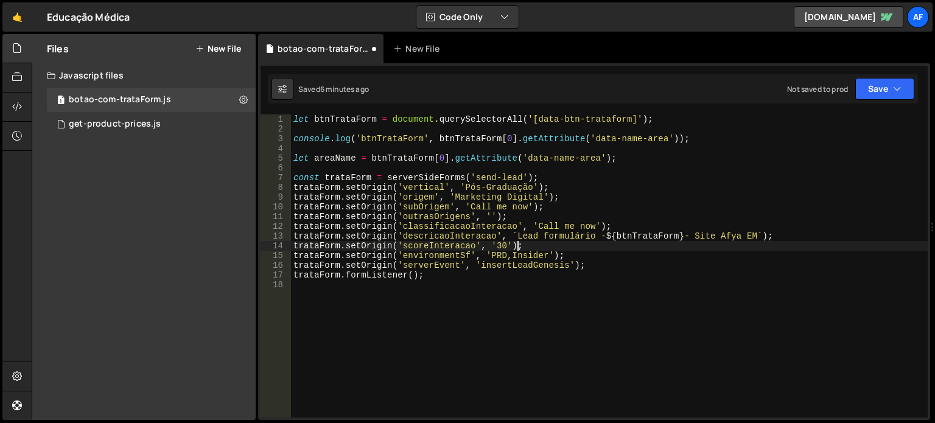
scroll to position [0, 15]
click at [673, 234] on div "let btnTrataForm = document . querySelectorAll ( '[data-btn-trataform]' ) ; con…" at bounding box center [609, 275] width 637 height 323
click at [616, 237] on div "let btnTrataForm = document . querySelectorAll ( '[data-btn-trataform]' ) ; con…" at bounding box center [609, 275] width 637 height 323
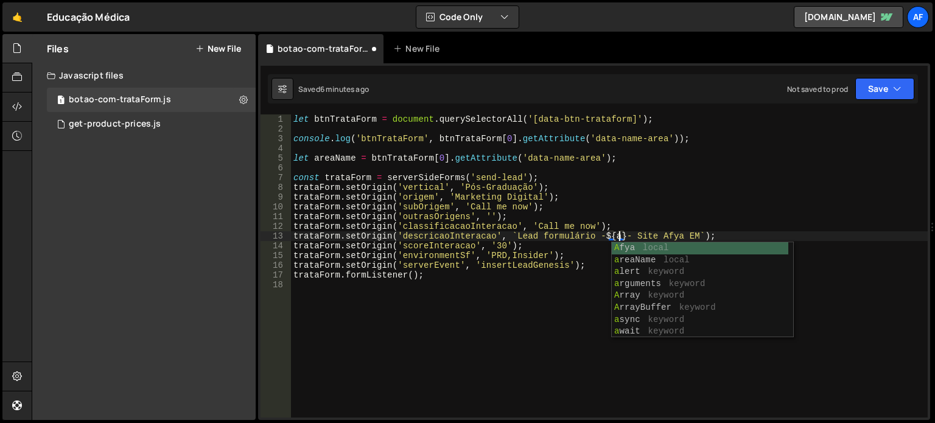
scroll to position [0, 23]
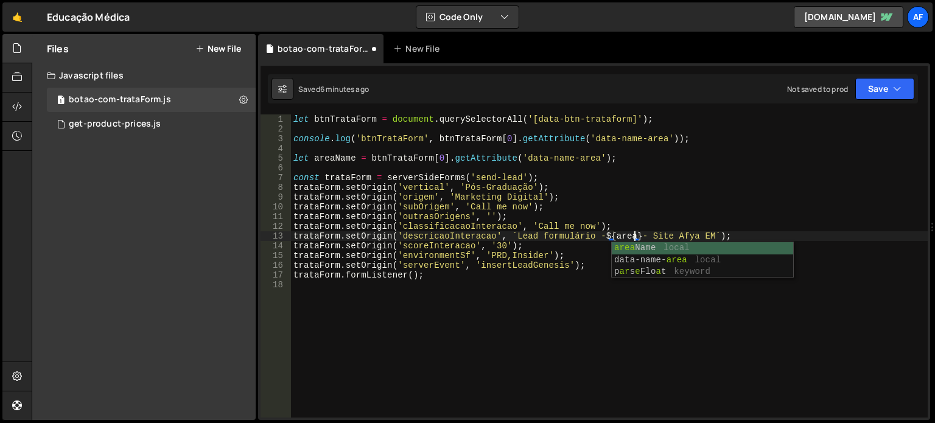
type textarea "trataForm.setOrigin('descricaoInteracao', `Lead formulário - ${areaName} - Site…"
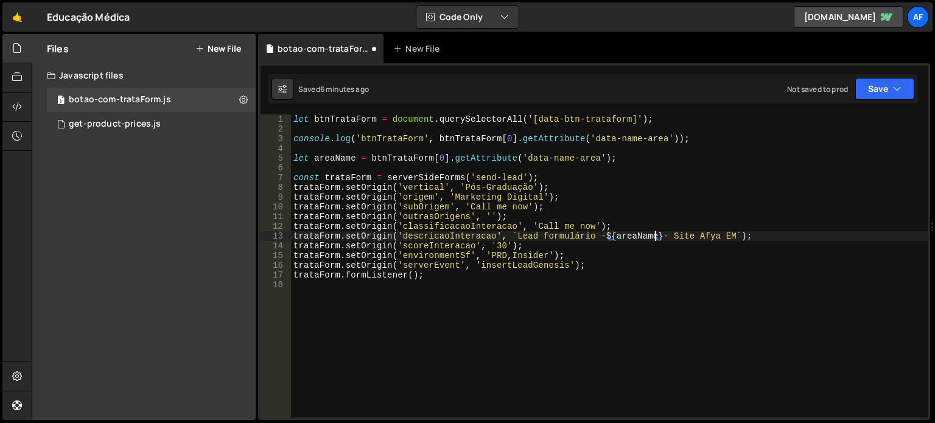
click at [658, 329] on div "let btnTrataForm = document . querySelectorAll ( '[data-btn-trataform]' ) ; con…" at bounding box center [609, 275] width 637 height 323
drag, startPoint x: 505, startPoint y: 115, endPoint x: 516, endPoint y: 116, distance: 11.6
click at [516, 116] on div "let btnTrataForm = document . querySelectorAll ( '[data-btn-trataform]' ) ; con…" at bounding box center [609, 275] width 637 height 323
click at [444, 160] on div "let btnTrataForm = document . querySelector ( '[data-btn-trataform]' ) ; consol…" at bounding box center [609, 275] width 637 height 323
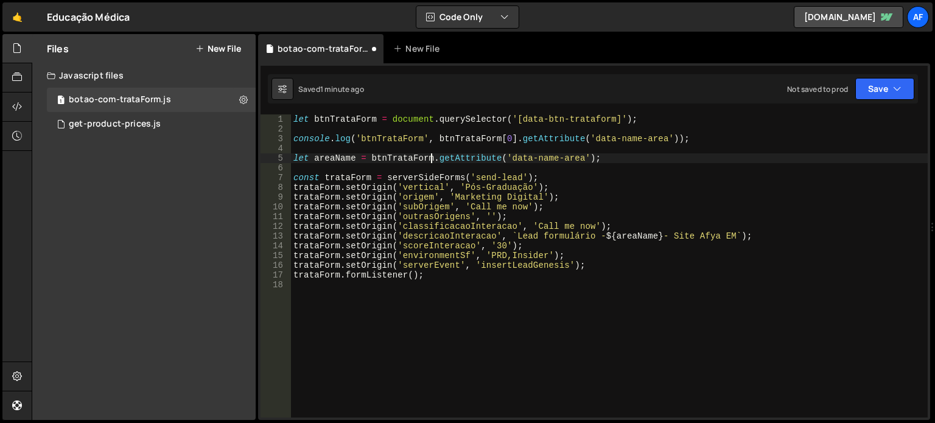
click at [513, 137] on div "let btnTrataForm = document . querySelector ( '[data-btn-trataform]' ) ; consol…" at bounding box center [609, 275] width 637 height 323
click at [294, 136] on div "let btnTrataForm = document . querySelector ( '[data-btn-trataform]' ) ; consol…" at bounding box center [609, 275] width 637 height 323
type textarea "//console.log('btnTrataForm', btnTrataForm[0].getAttribute('data-name-area'));"
click at [907, 92] on button "Save" at bounding box center [885, 89] width 59 height 22
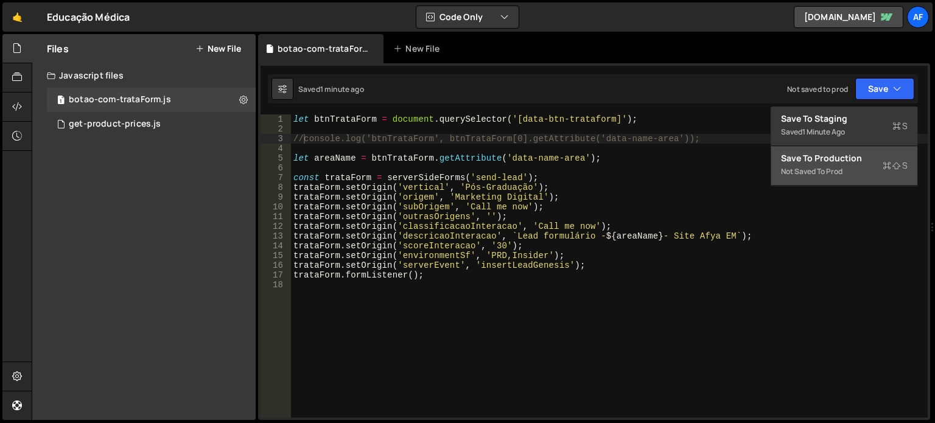
click at [848, 170] on div "Not saved to prod" at bounding box center [844, 171] width 127 height 15
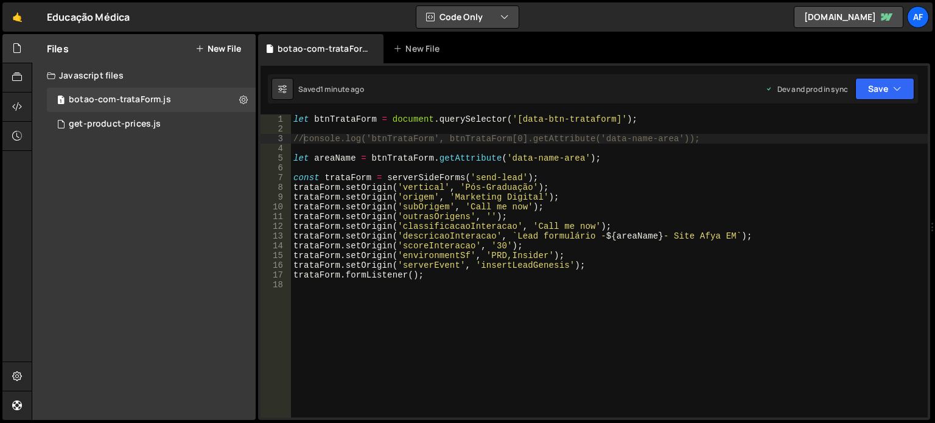
click at [469, 10] on button "Code Only" at bounding box center [467, 17] width 102 height 22
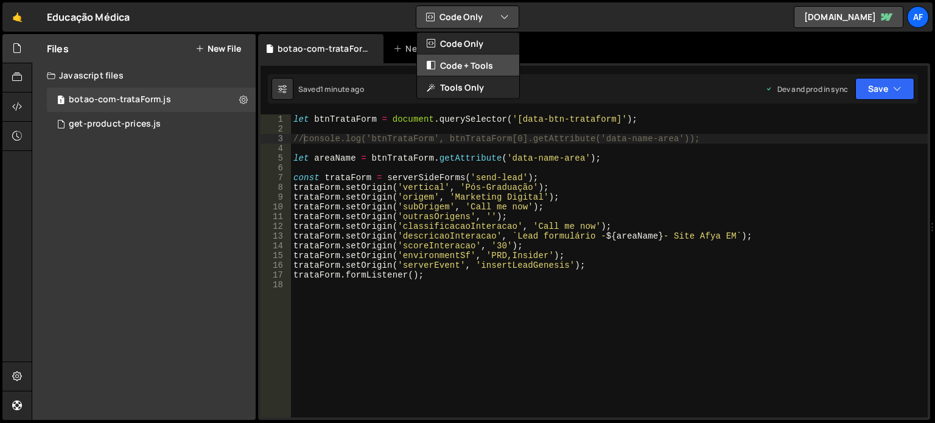
click at [490, 60] on button "Code + Tools" at bounding box center [468, 66] width 102 height 22
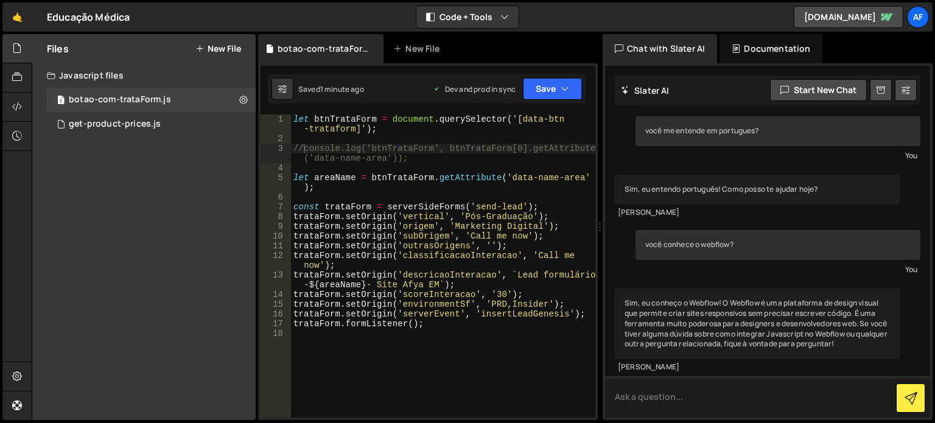
click at [702, 385] on textarea at bounding box center [767, 396] width 325 height 41
type textarea "você consegue melhorar meu código ?"
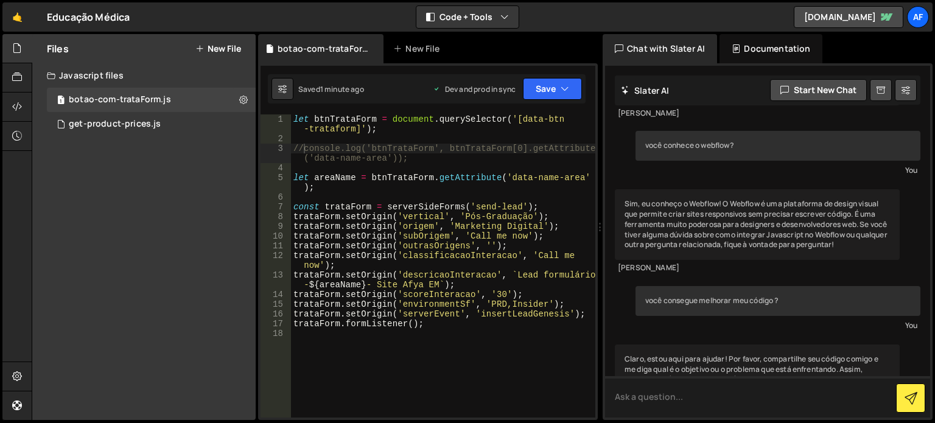
scroll to position [142, 0]
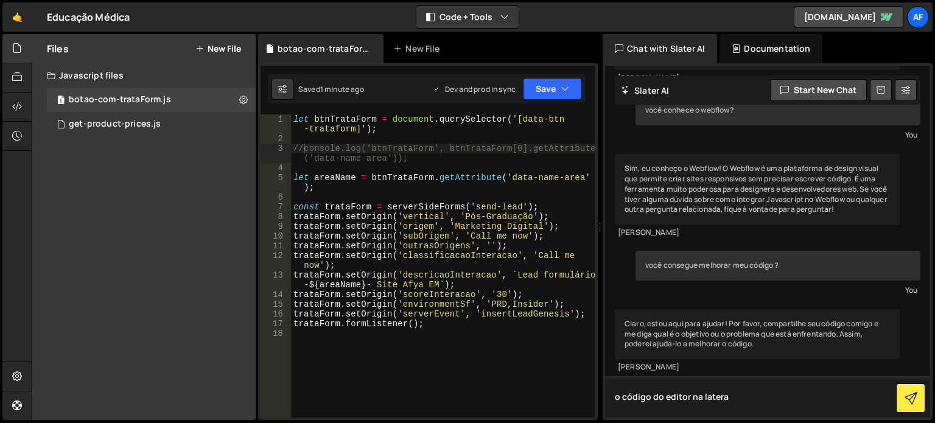
type textarea "o código do editor na lateral"
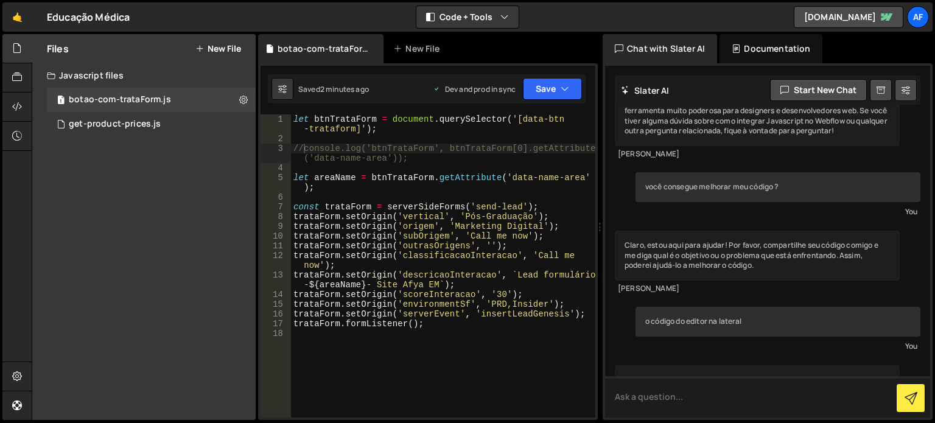
scroll to position [267, 0]
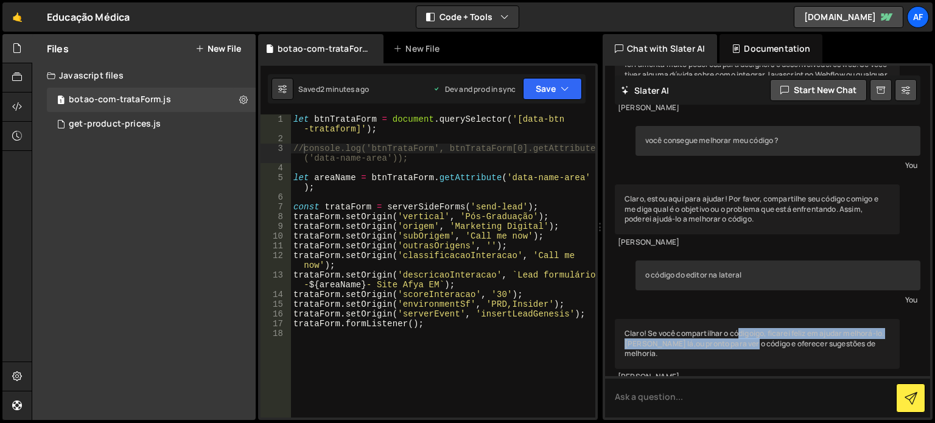
drag, startPoint x: 738, startPoint y: 334, endPoint x: 762, endPoint y: 340, distance: 25.1
click at [761, 339] on div "Claro! Se você compartilhar o códigoigo, ficarei feliz em ajudar melhorá-lo.[PE…" at bounding box center [757, 344] width 285 height 50
click at [762, 340] on div "Claro! Se você compartilhar o códigoigo, ficarei feliz em ajudar melhorá-lo.[PE…" at bounding box center [757, 344] width 285 height 50
click at [794, 353] on div "Claro! Se você compartilhar o códigoigo, ficarei feliz em ajudar melhorá-lo.[PE…" at bounding box center [757, 344] width 285 height 50
click at [770, 343] on div "Claro! Se você compartilhar o códigoigo, ficarei feliz em ajudar melhorá-lo.[PE…" at bounding box center [757, 344] width 285 height 50
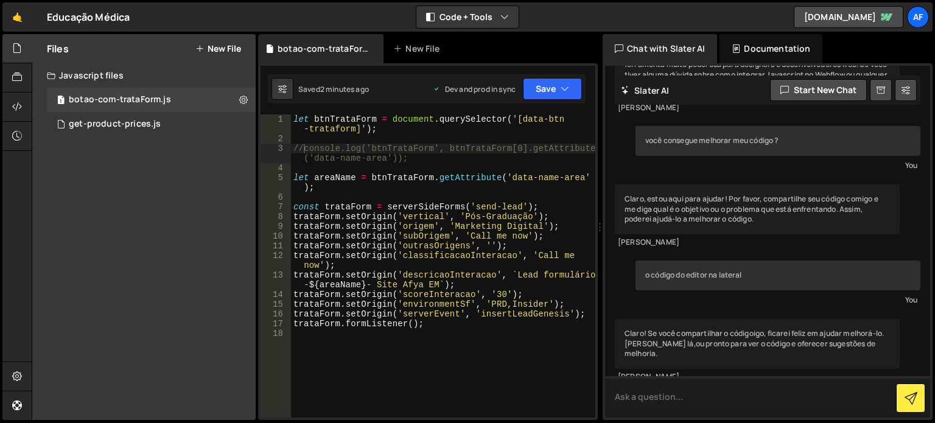
click at [682, 408] on textarea at bounding box center [767, 396] width 325 height 41
click at [681, 406] on textarea at bounding box center [767, 396] width 325 height 41
click at [647, 404] on textarea at bounding box center [767, 396] width 325 height 41
